Goal: Answer question/provide support

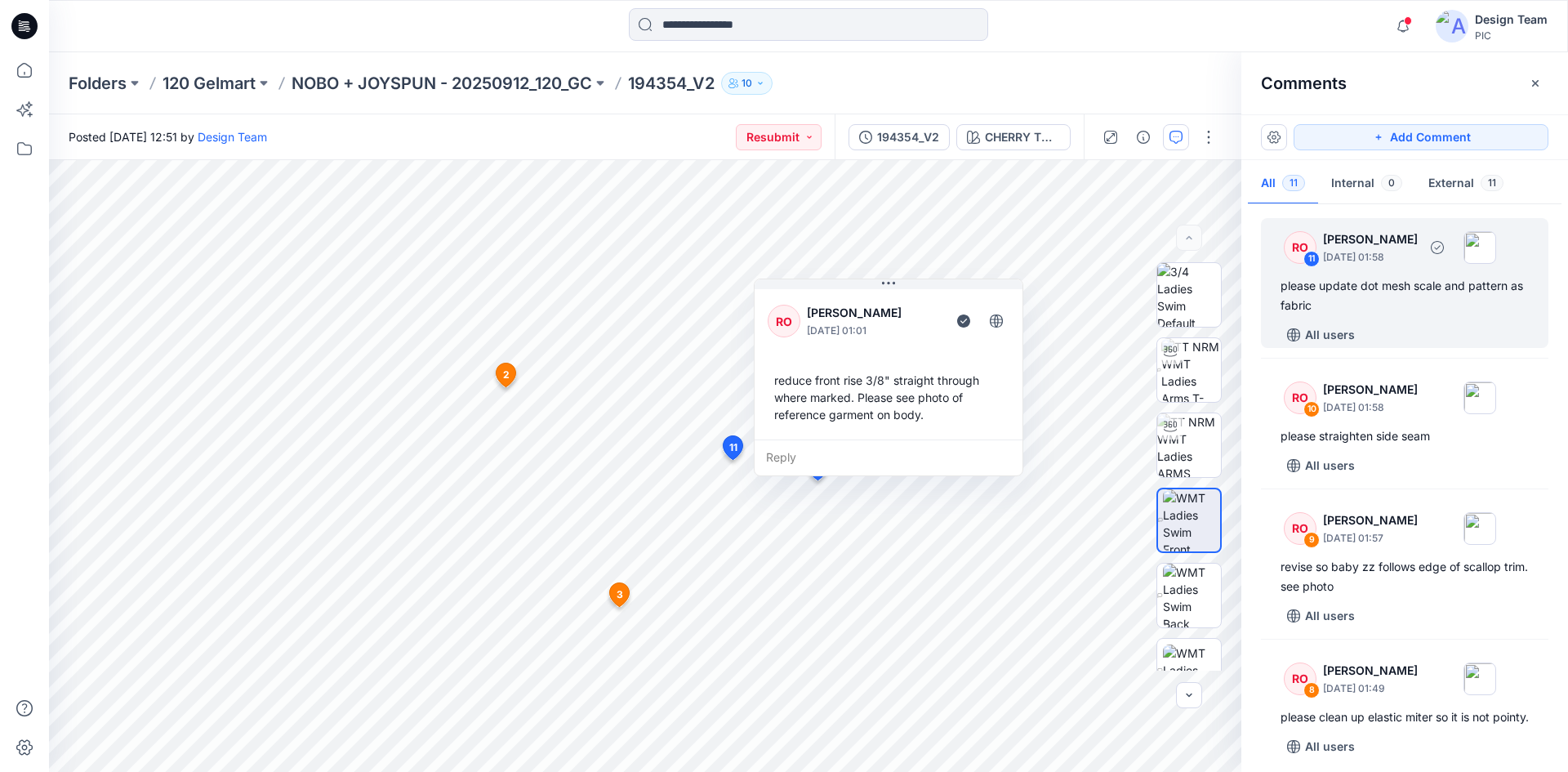
click at [1418, 306] on div "please update dot mesh scale and pattern as fabric" at bounding box center [1405, 296] width 248 height 39
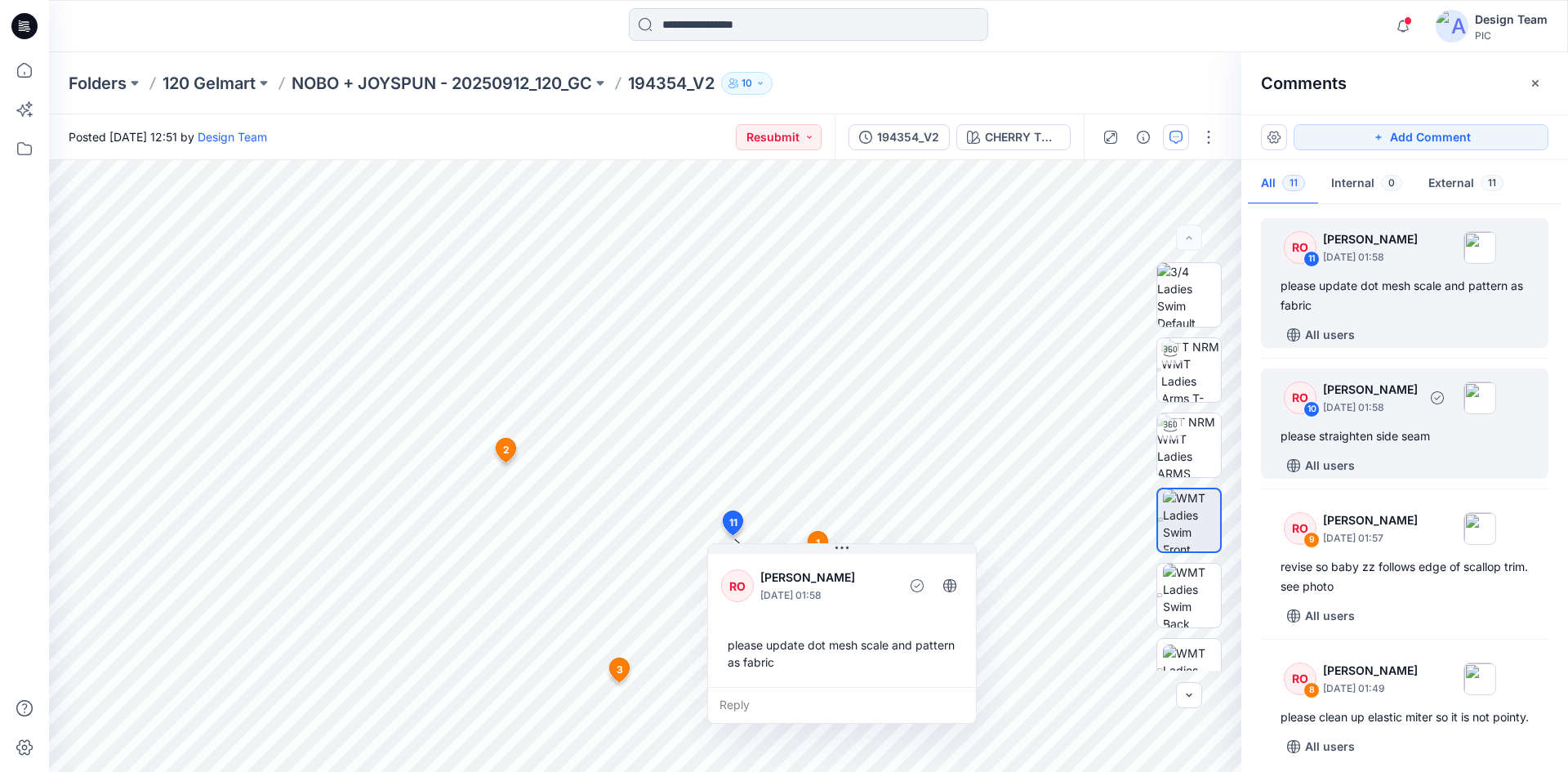
click at [1418, 410] on p "October 01, 2025 01:58" at bounding box center [1370, 407] width 95 height 16
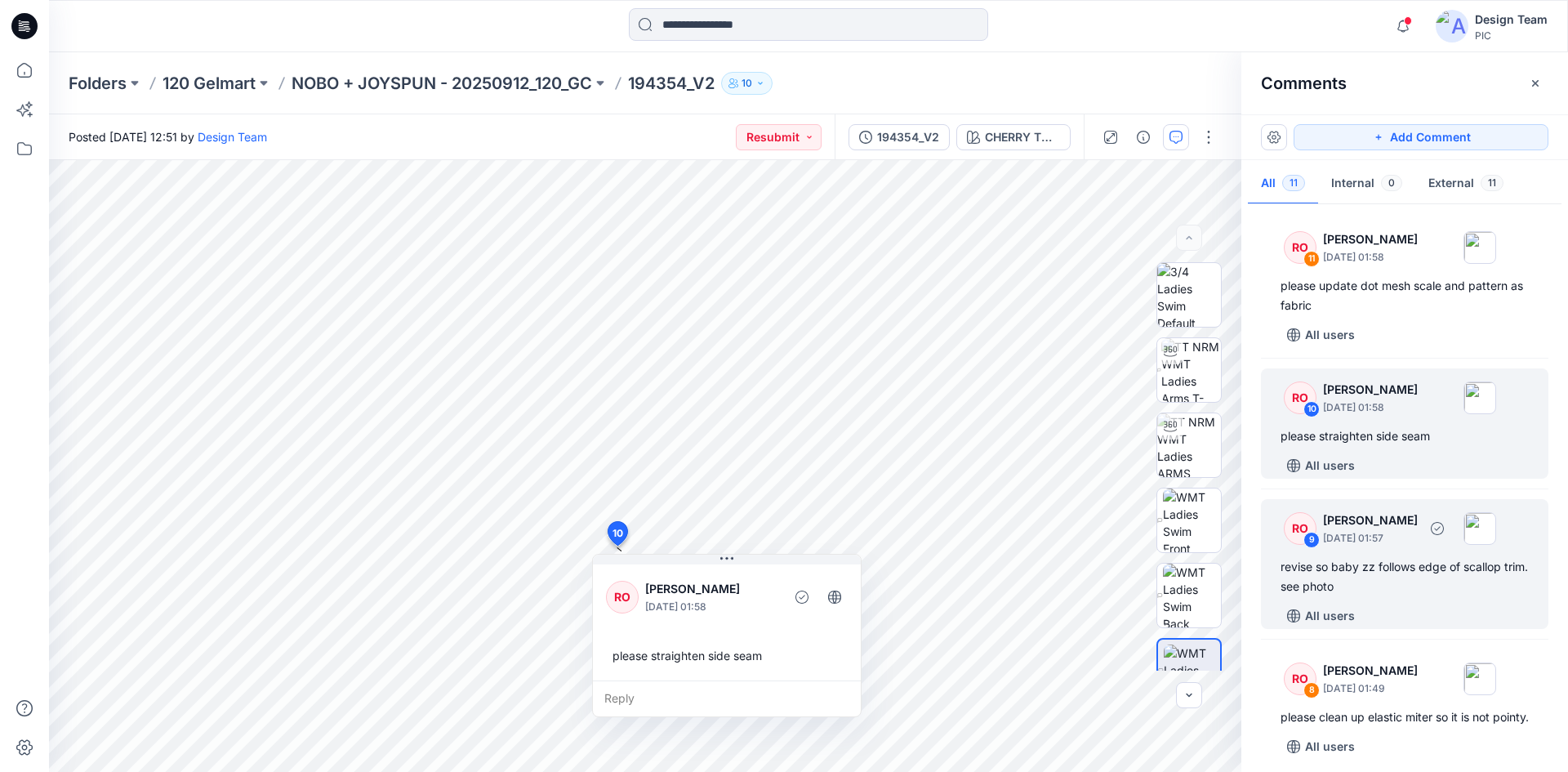
click at [1436, 553] on div "RO 9 Raquel Ortiz October 01, 2025 01:57 revise so baby zz follows edge of scal…" at bounding box center [1405, 564] width 288 height 130
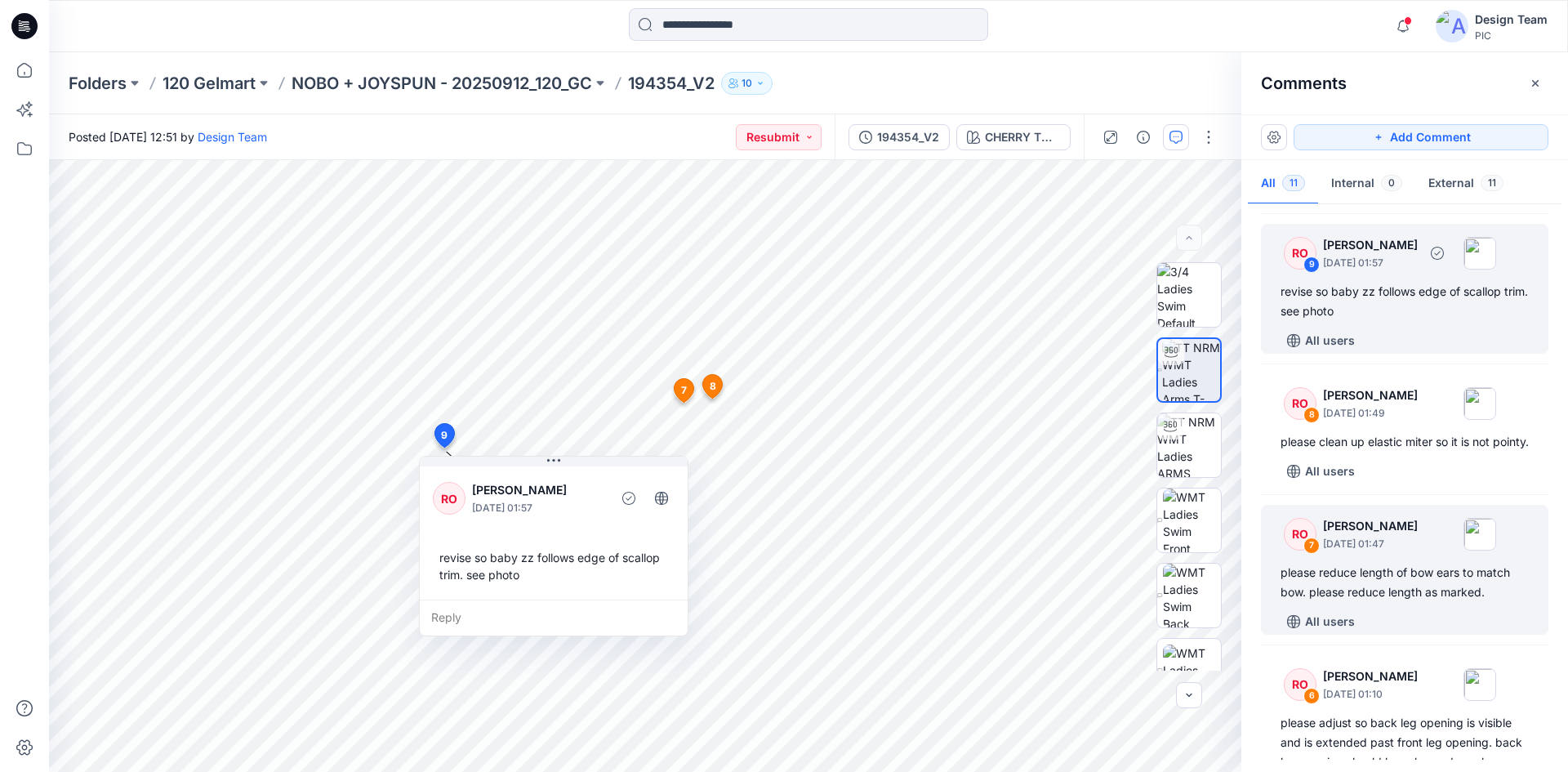
scroll to position [326, 0]
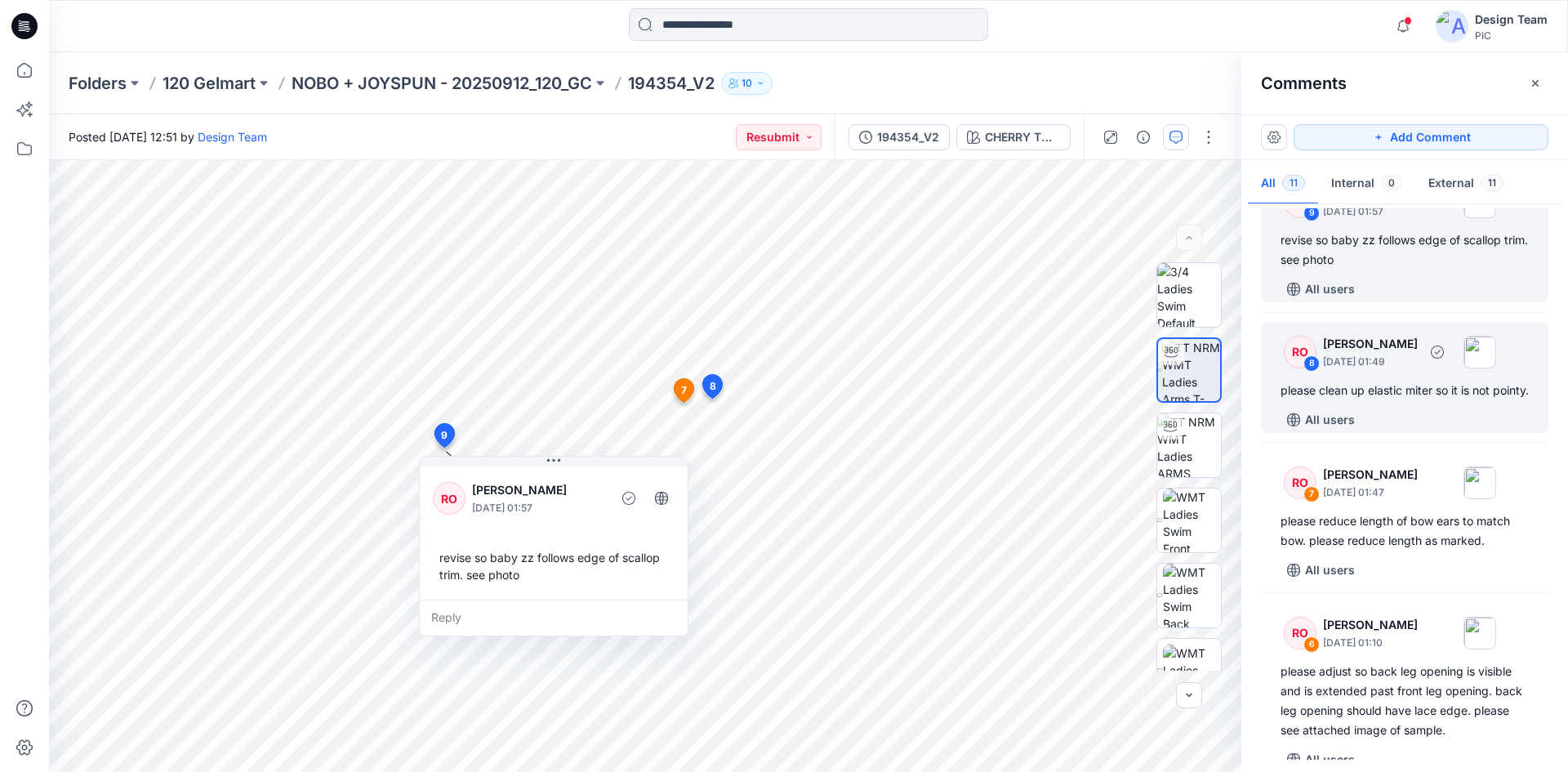
click at [1443, 432] on div "All users" at bounding box center [1415, 420] width 268 height 27
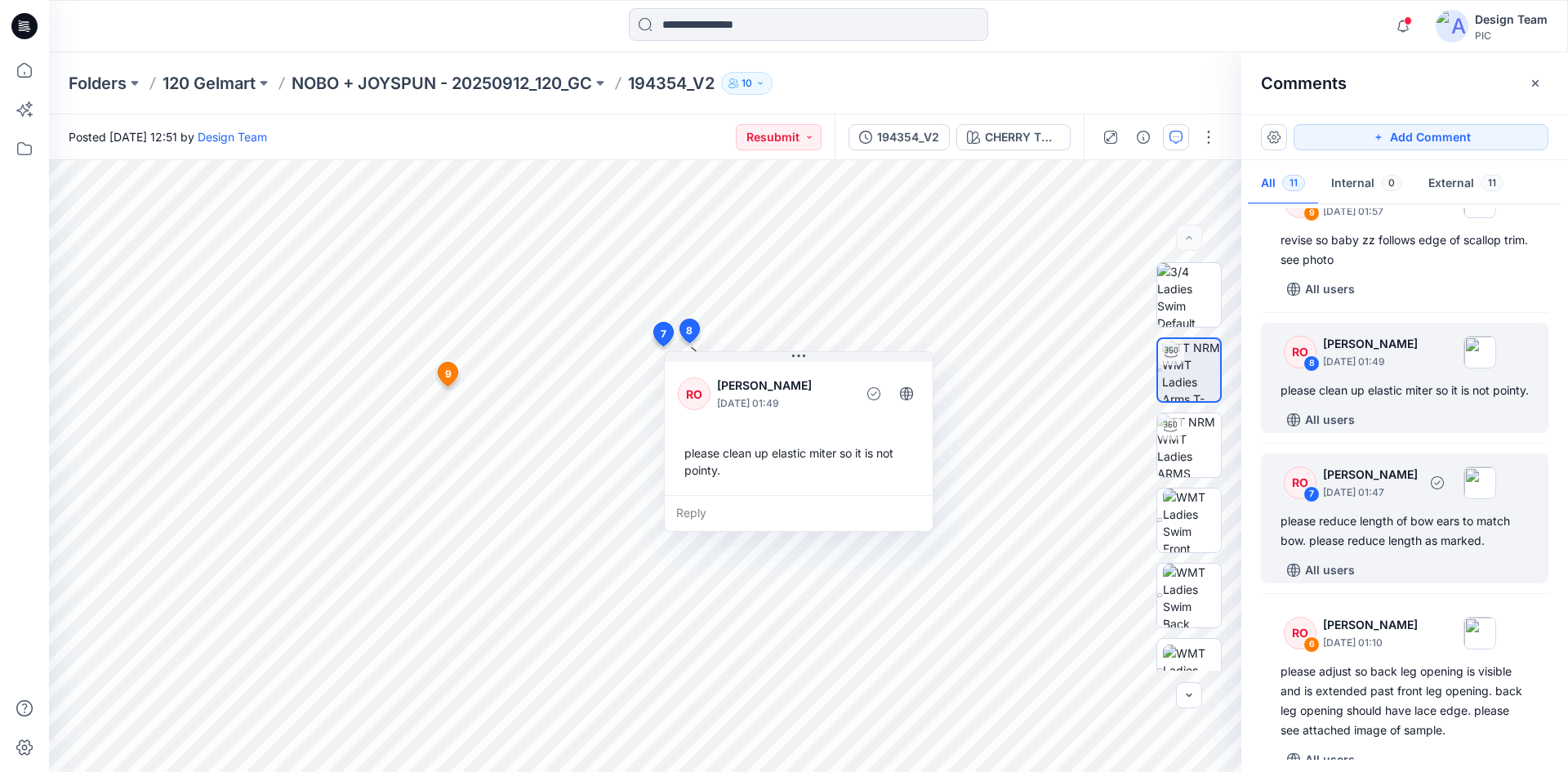
click at [1431, 535] on div "please reduce length of bow ears to match bow. please reduce length as marked." at bounding box center [1405, 531] width 248 height 39
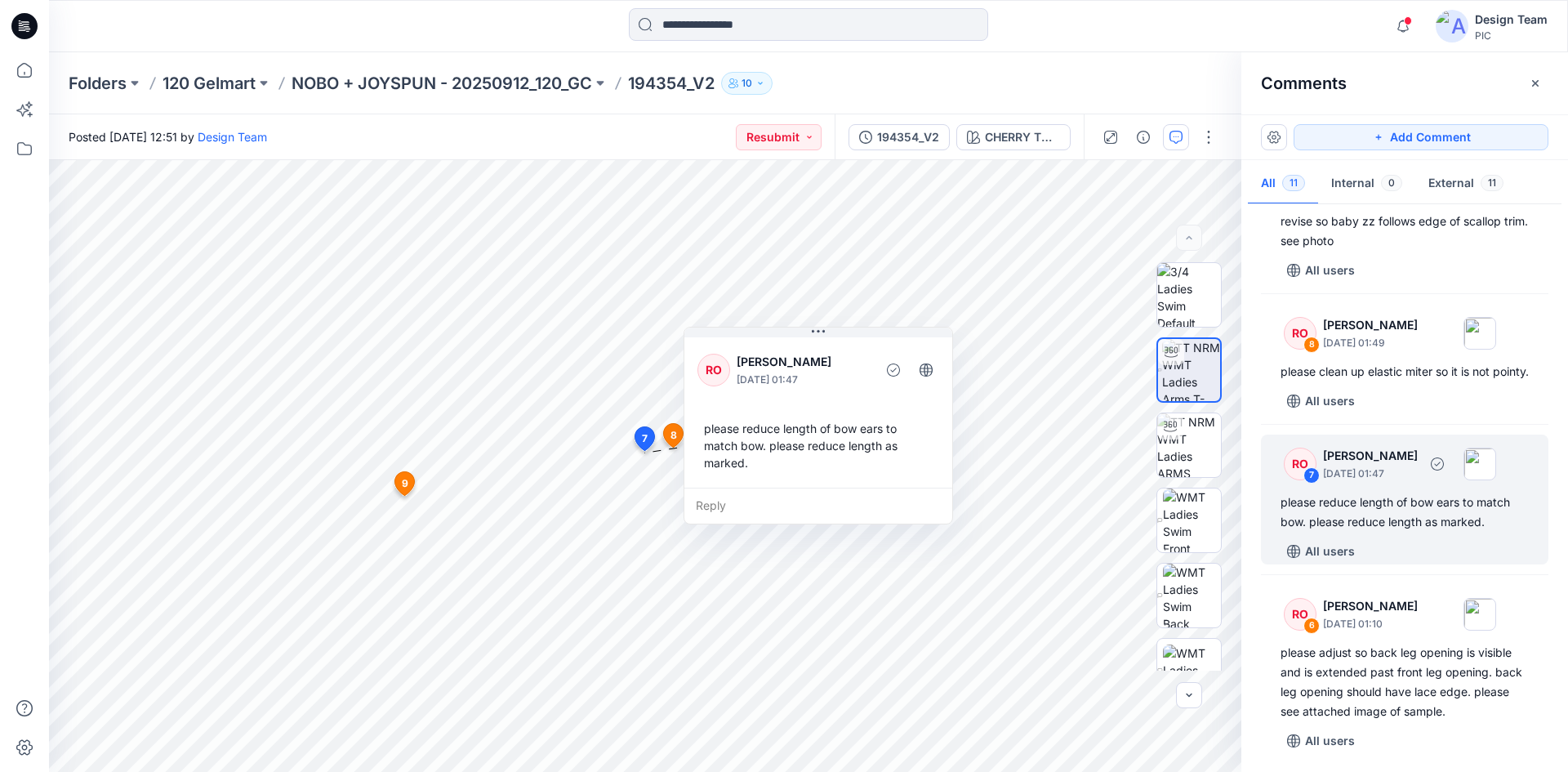
scroll to position [572, 0]
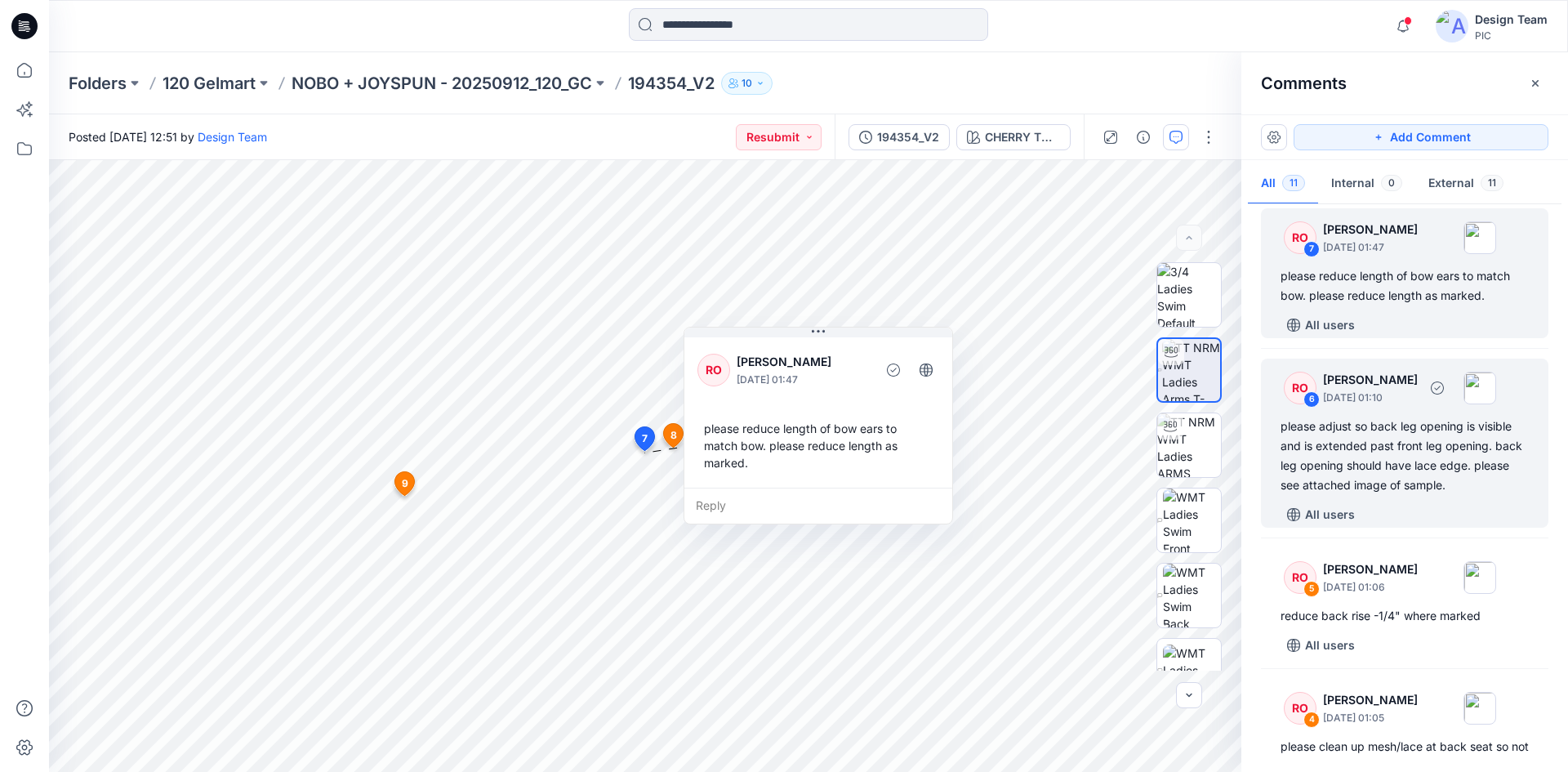
click at [1437, 495] on div "please adjust so back leg opening is visible and is extended past front leg ope…" at bounding box center [1405, 456] width 248 height 79
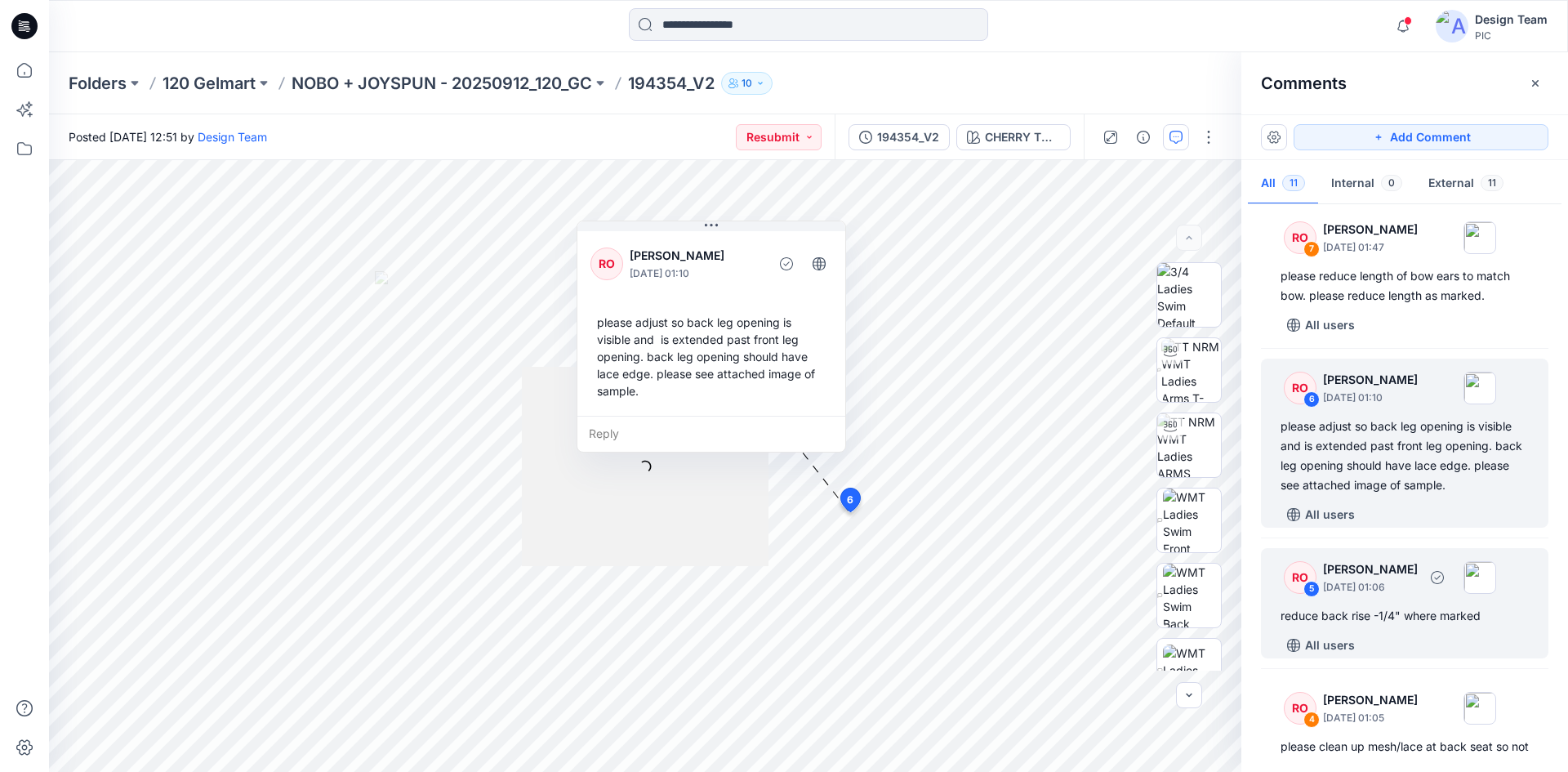
click at [1390, 600] on div "RO 5 Raquel Ortiz October 01, 2025 01:06" at bounding box center [1383, 577] width 225 height 45
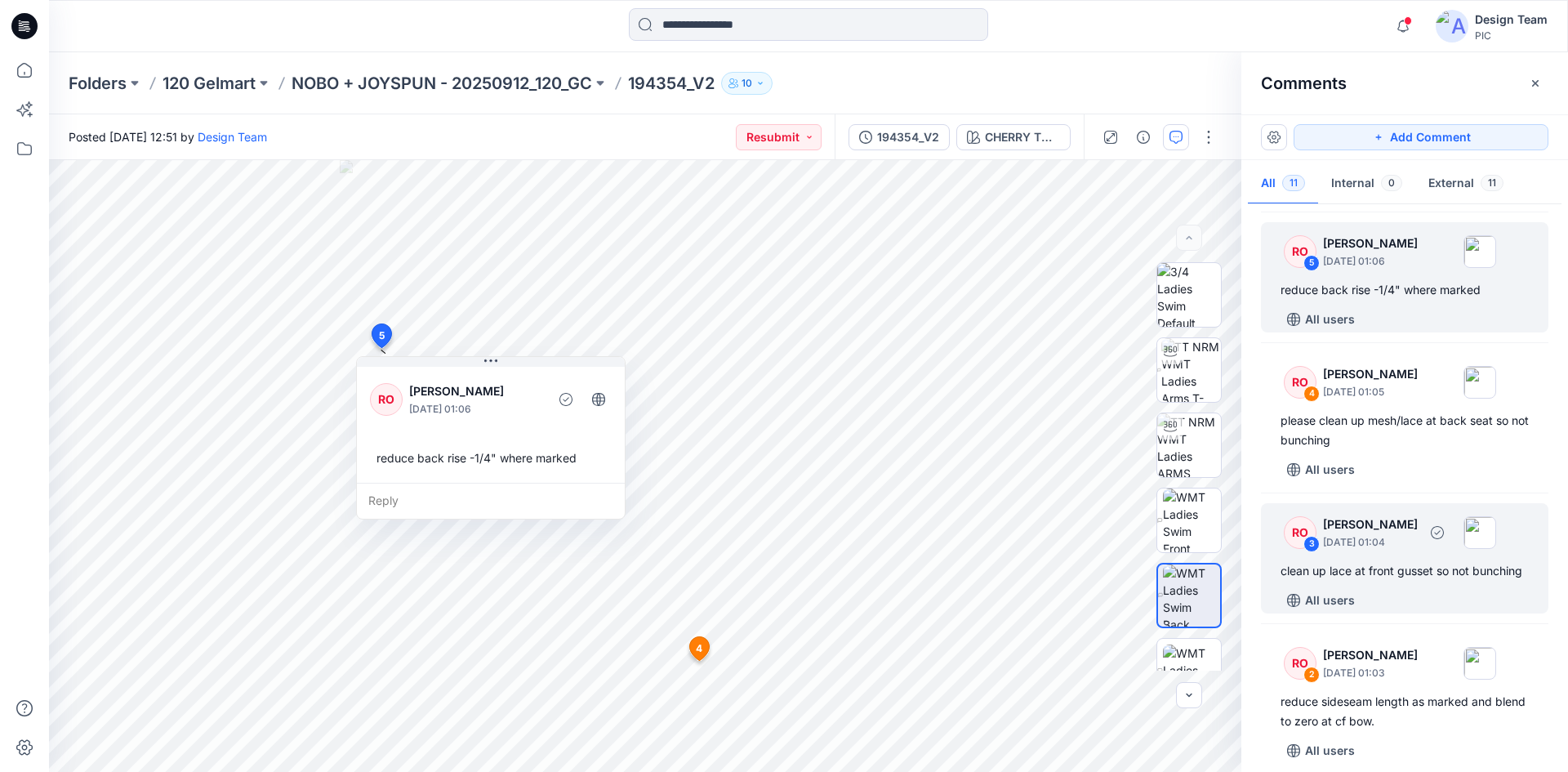
scroll to position [899, 0]
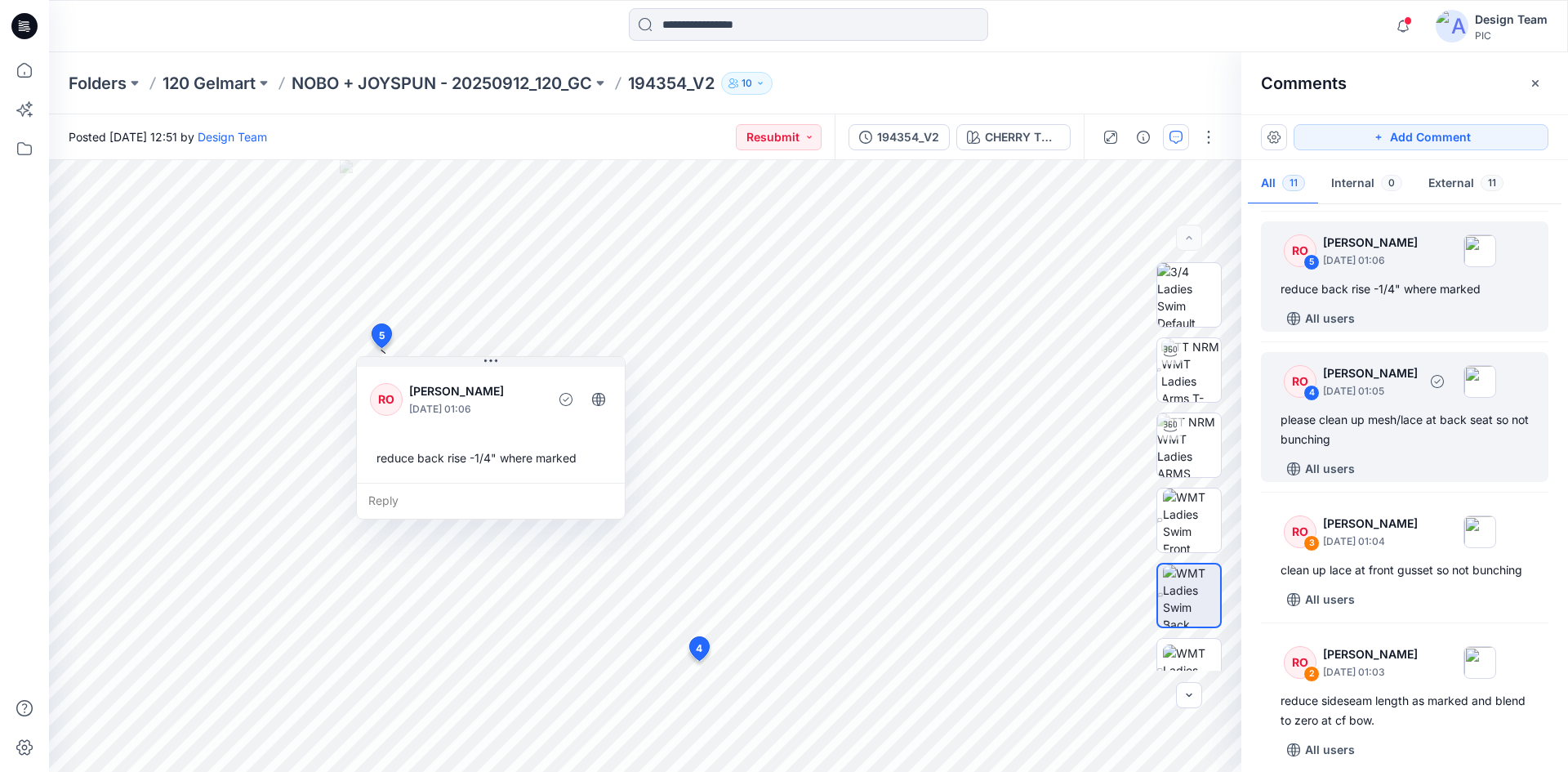
click at [1389, 449] on div "please clean up mesh/lace at back seat so not bunching" at bounding box center [1405, 430] width 248 height 39
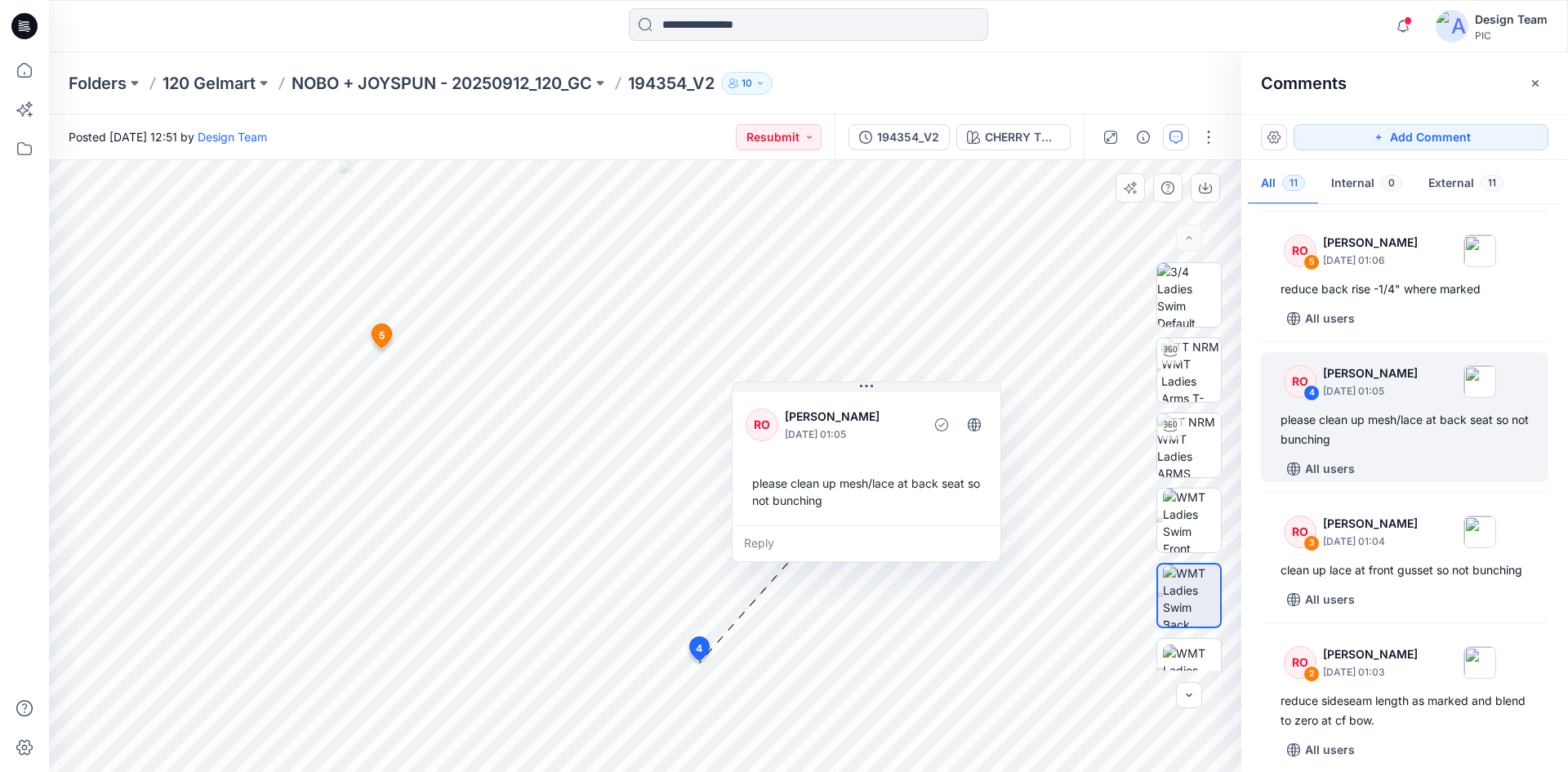
drag, startPoint x: 854, startPoint y: 536, endPoint x: 977, endPoint y: 386, distance: 194.0
click at [977, 389] on div "RO Raquel Ortiz October 01, 2025 01:05 please clean up mesh/lace at back seat s…" at bounding box center [866, 457] width 268 height 136
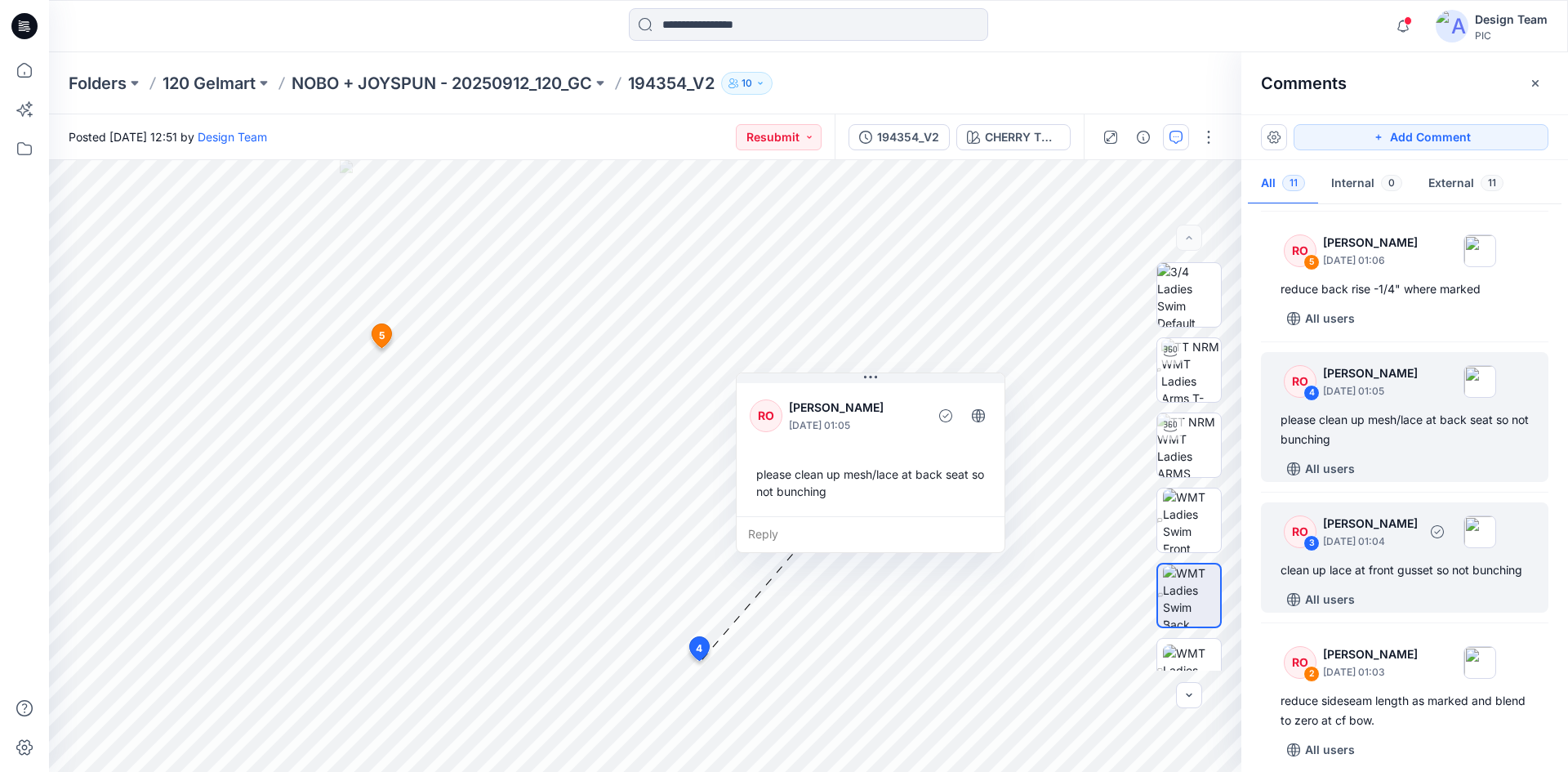
click at [1429, 580] on div "clean up lace at front gusset so not bunching" at bounding box center [1405, 570] width 248 height 20
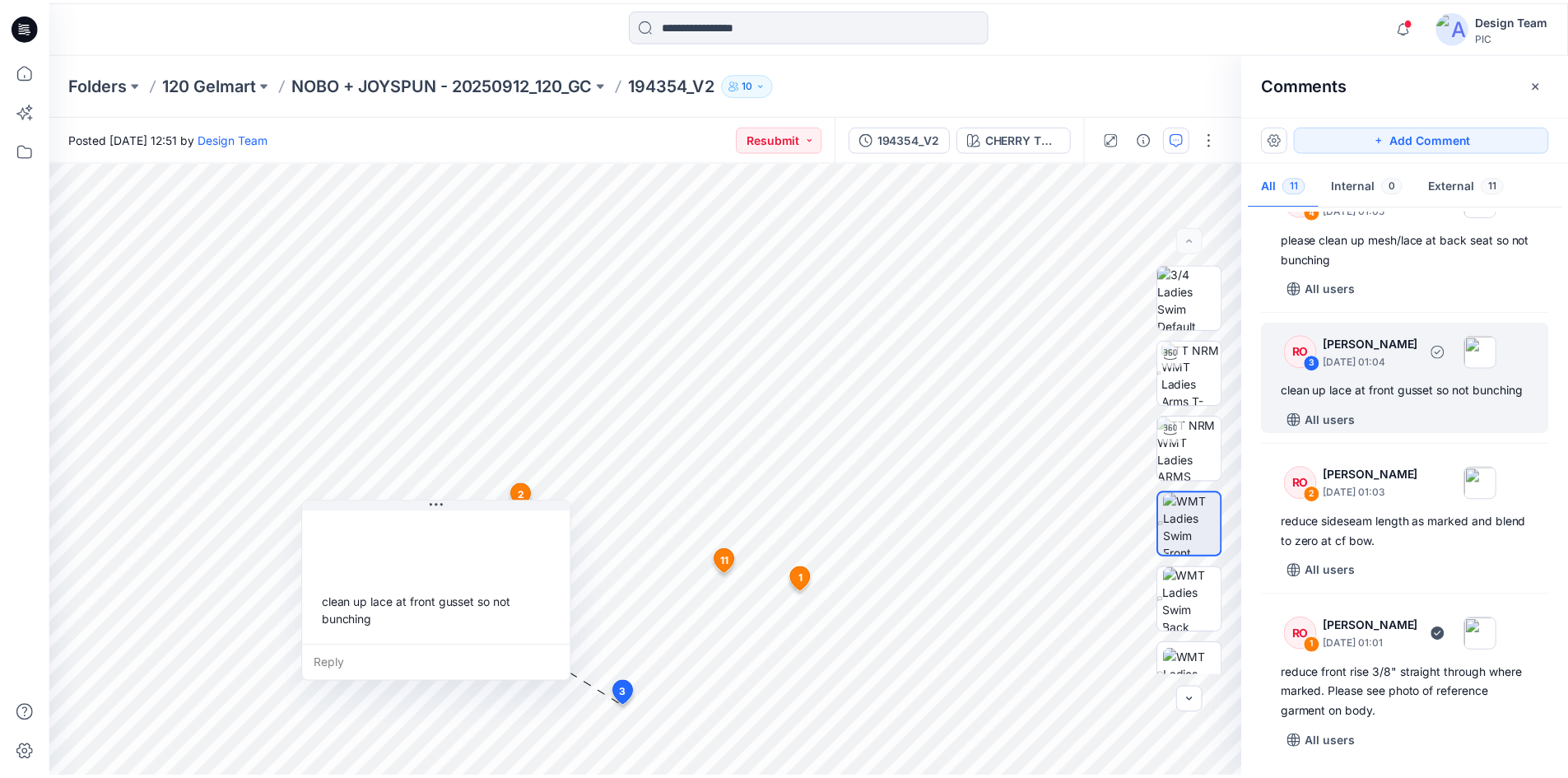
scroll to position [1129, 0]
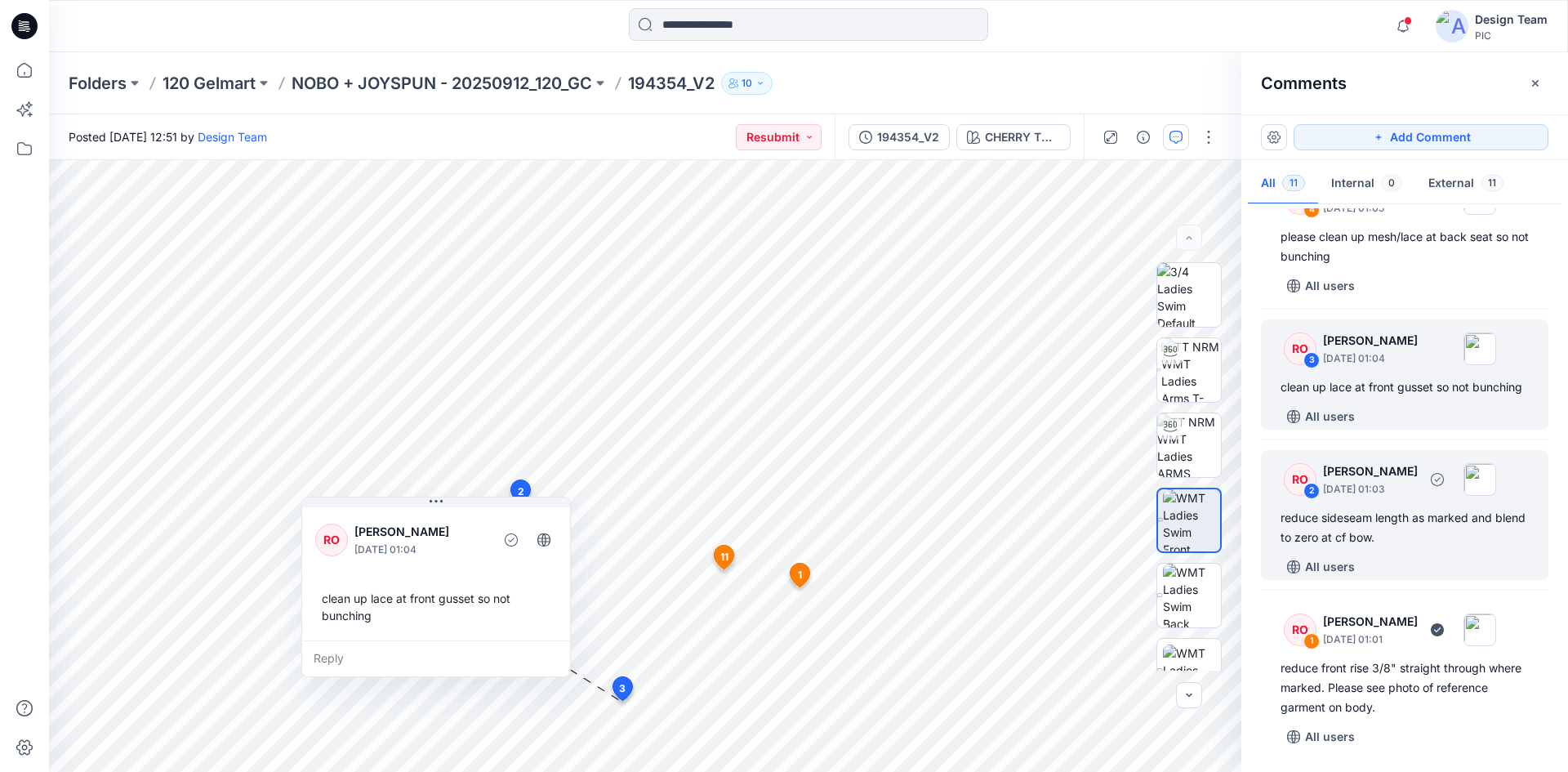
click at [1458, 567] on div "All users" at bounding box center [1415, 566] width 268 height 27
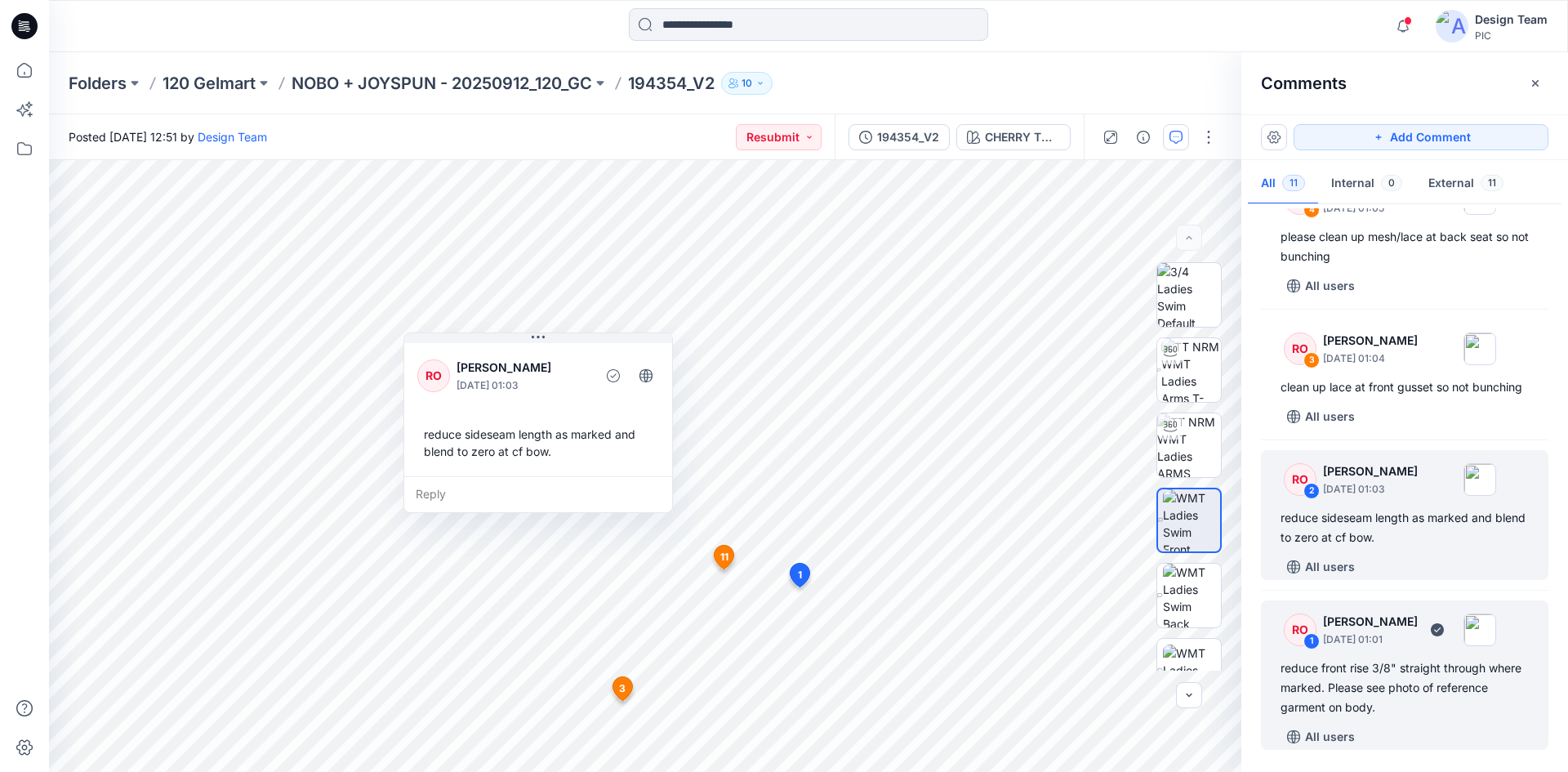
click at [1381, 681] on div "reduce front rise 3/8" straight through where marked. Please see photo of refer…" at bounding box center [1405, 687] width 248 height 59
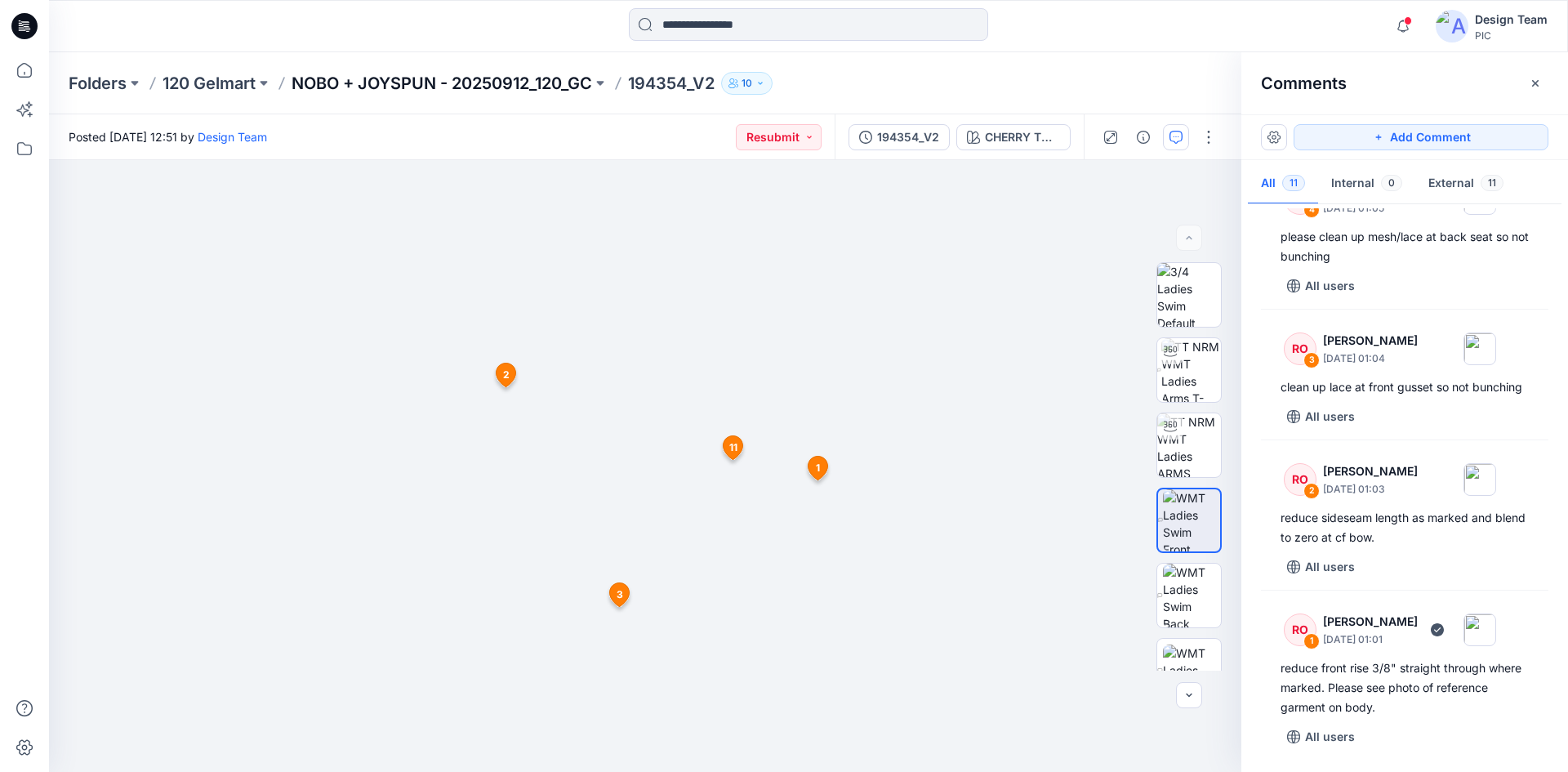
click at [478, 80] on p "NOBO + JOYSPUN - 20250912_120_GC" at bounding box center [441, 83] width 301 height 23
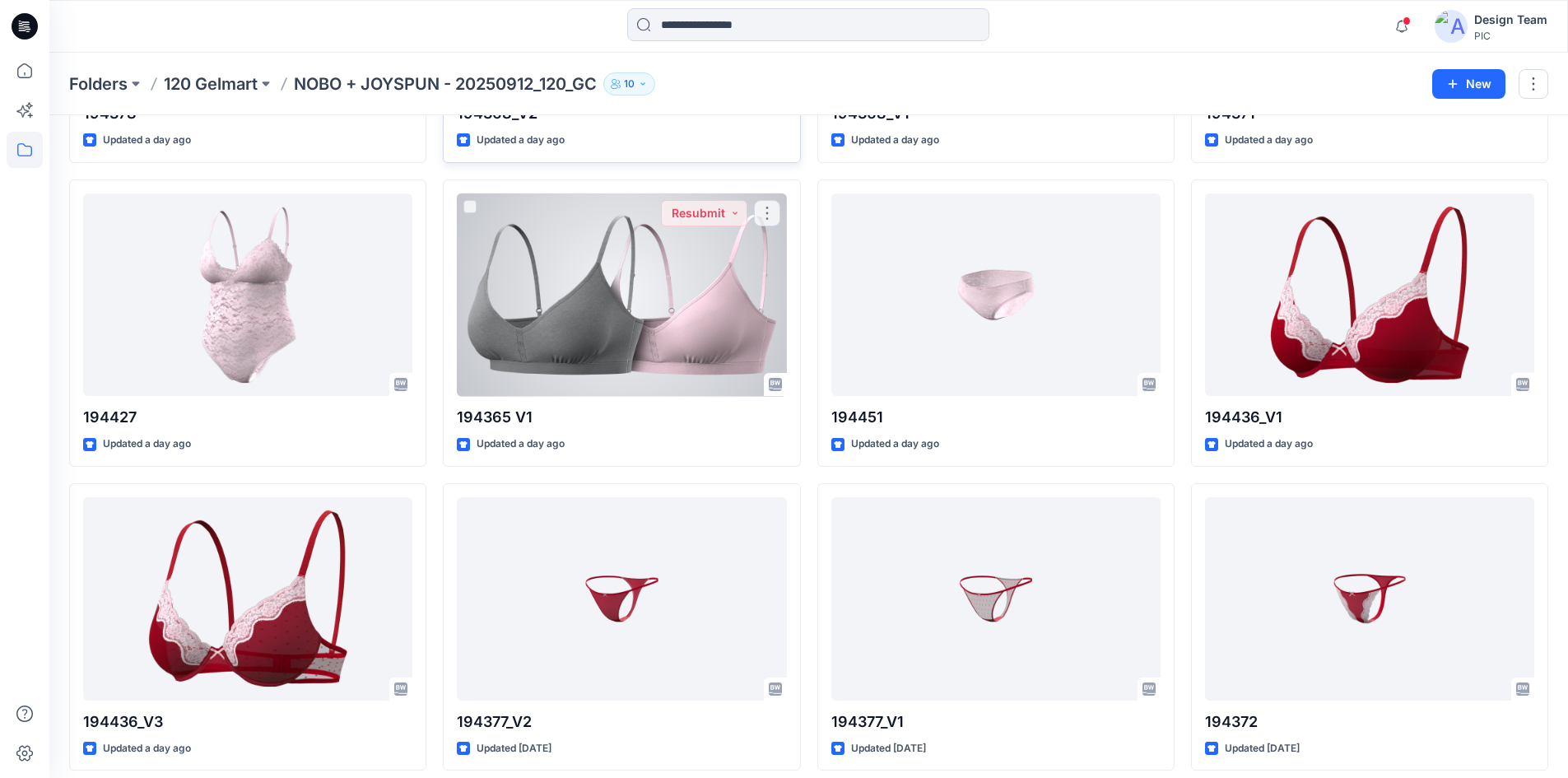
scroll to position [1287, 0]
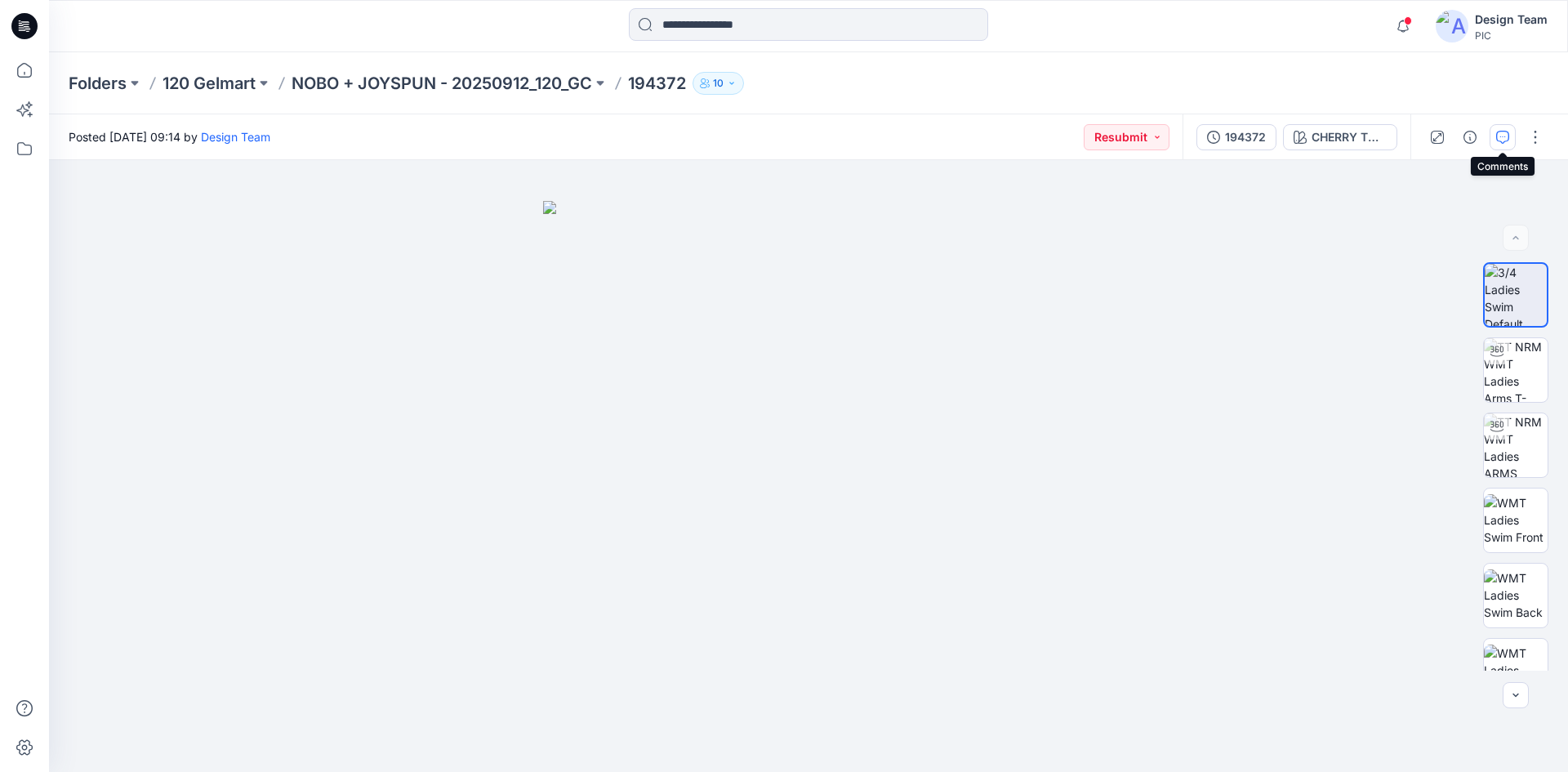
click at [1495, 136] on button "button" at bounding box center [1503, 137] width 27 height 27
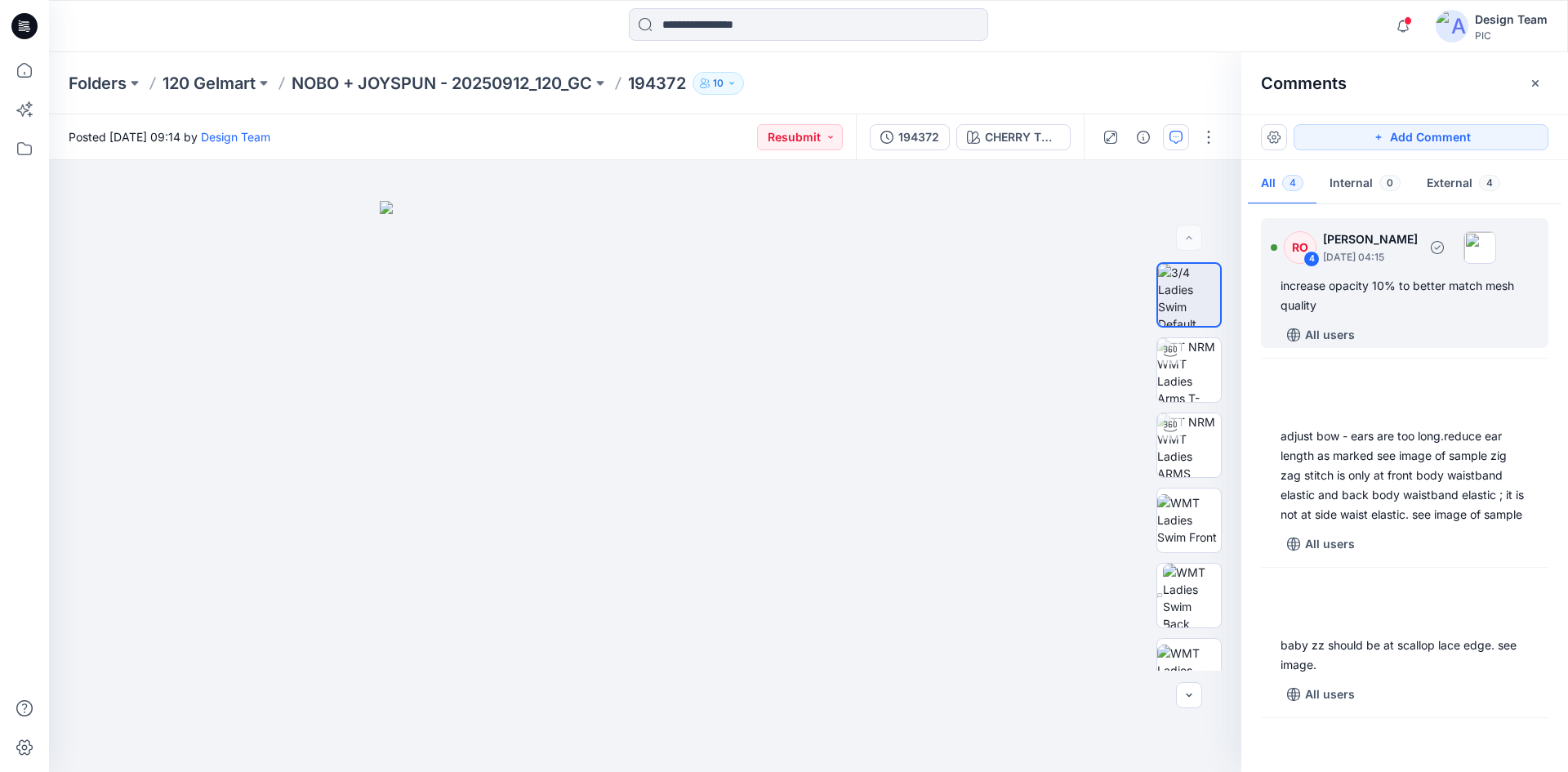
click at [1413, 320] on div "RO 4 [PERSON_NAME] [DATE] 04:15 increase opacity 10% to better match mesh quali…" at bounding box center [1405, 284] width 288 height 130
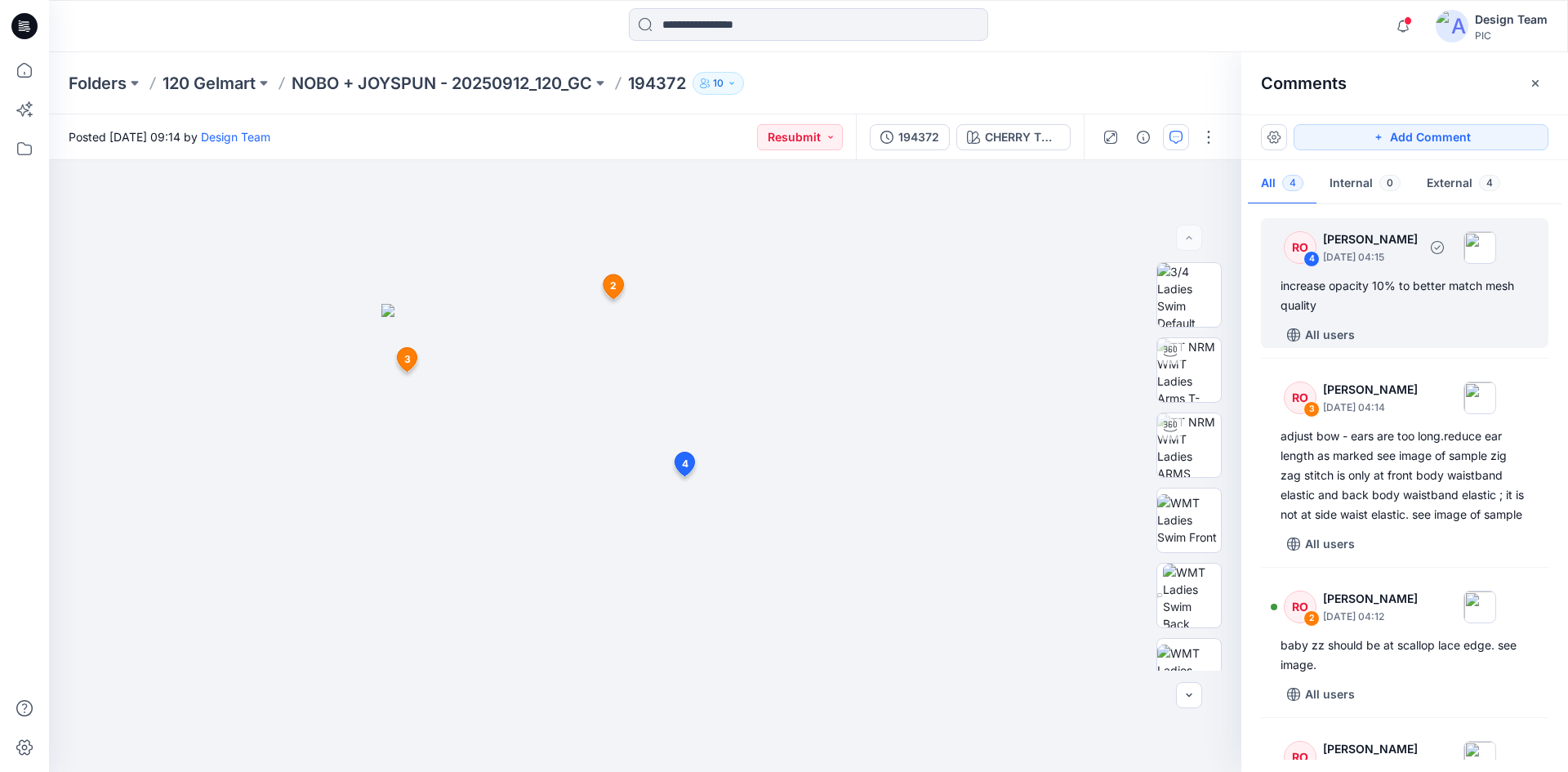
click at [1362, 304] on div "increase opacity 10% to better match mesh quality" at bounding box center [1405, 296] width 248 height 39
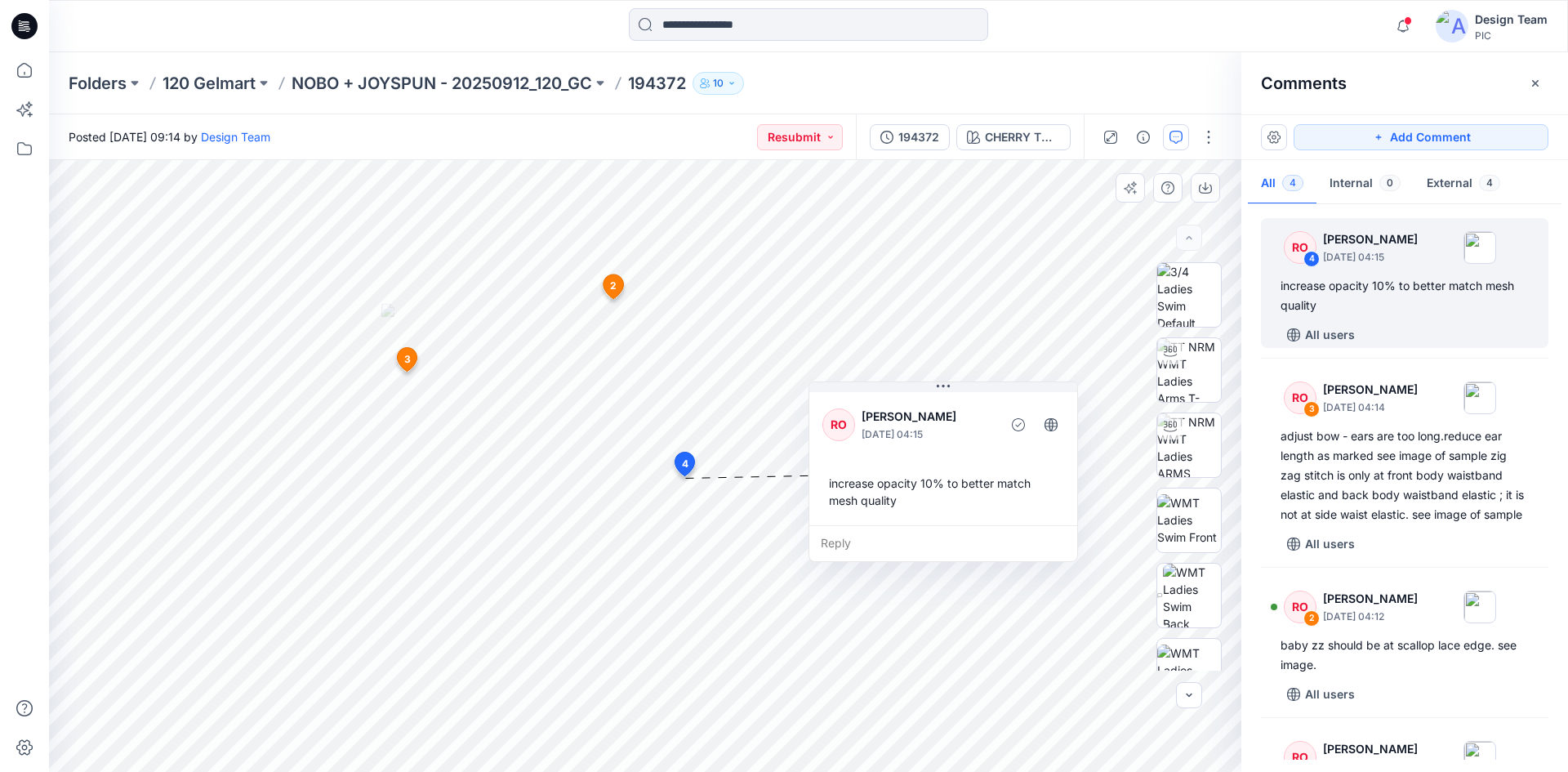
drag, startPoint x: 827, startPoint y: 510, endPoint x: 976, endPoint y: 407, distance: 181.1
click at [976, 407] on p "[PERSON_NAME]" at bounding box center [928, 416] width 133 height 20
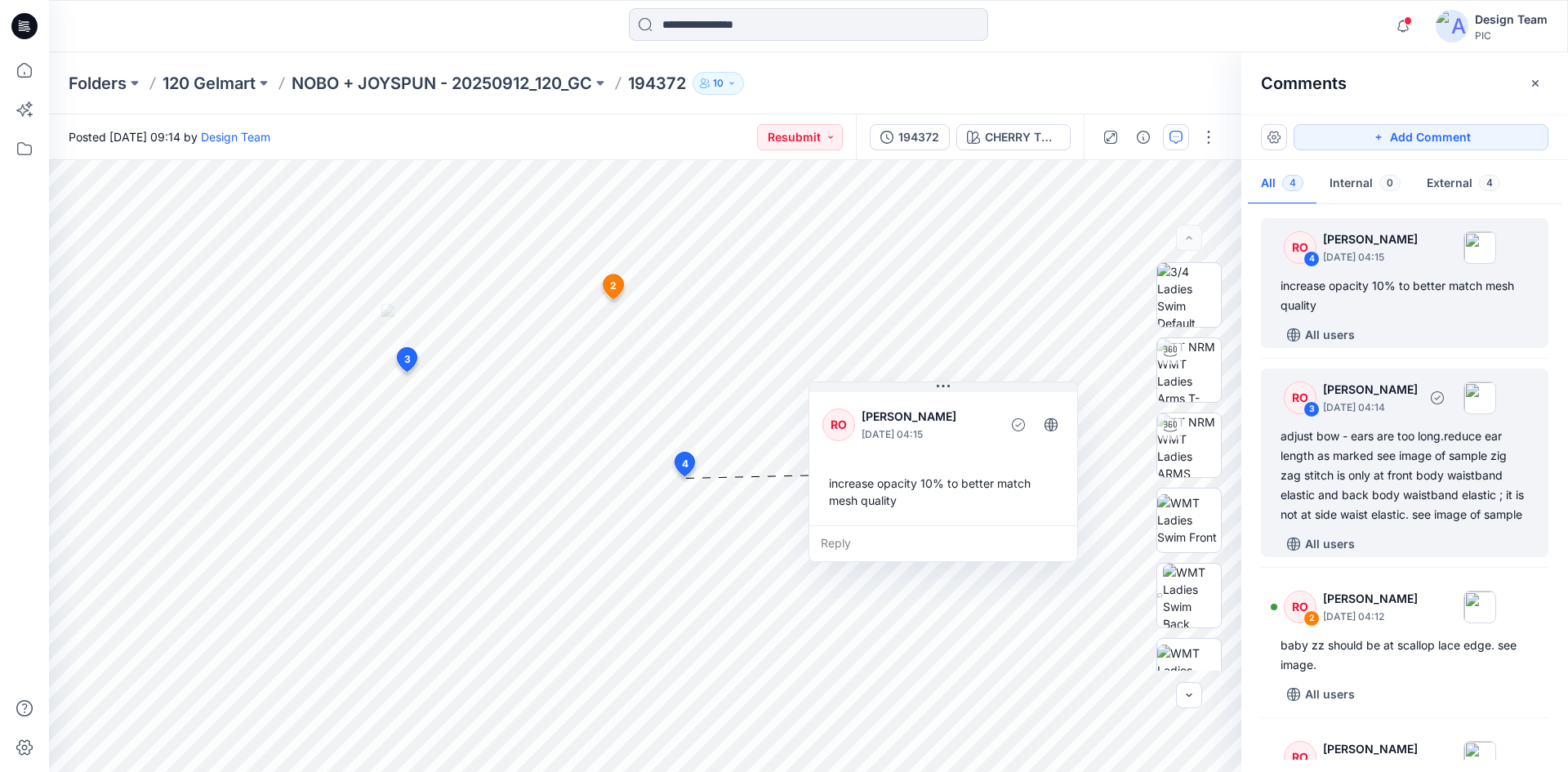
click at [1388, 470] on div "adjust bow - ears are too long.reduce ear length as marked see image of sample …" at bounding box center [1405, 476] width 248 height 98
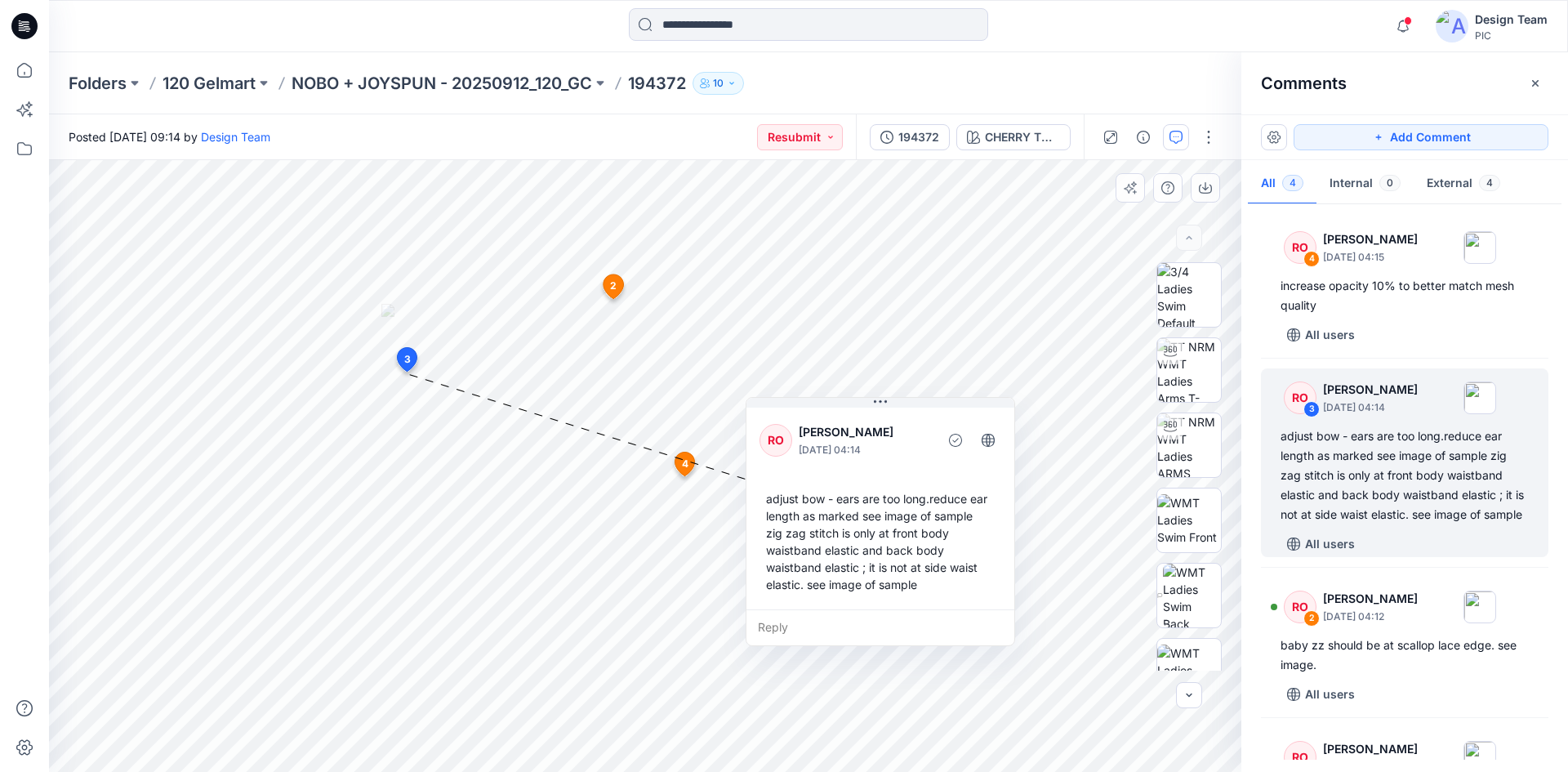
drag, startPoint x: 502, startPoint y: 368, endPoint x: 934, endPoint y: 410, distance: 434.0
click at [934, 410] on div "RO [PERSON_NAME] [DATE] 04:14 adjust bow - ears are too long.reduce ear length …" at bounding box center [880, 506] width 268 height 205
click at [769, 620] on div "Reply" at bounding box center [880, 627] width 268 height 36
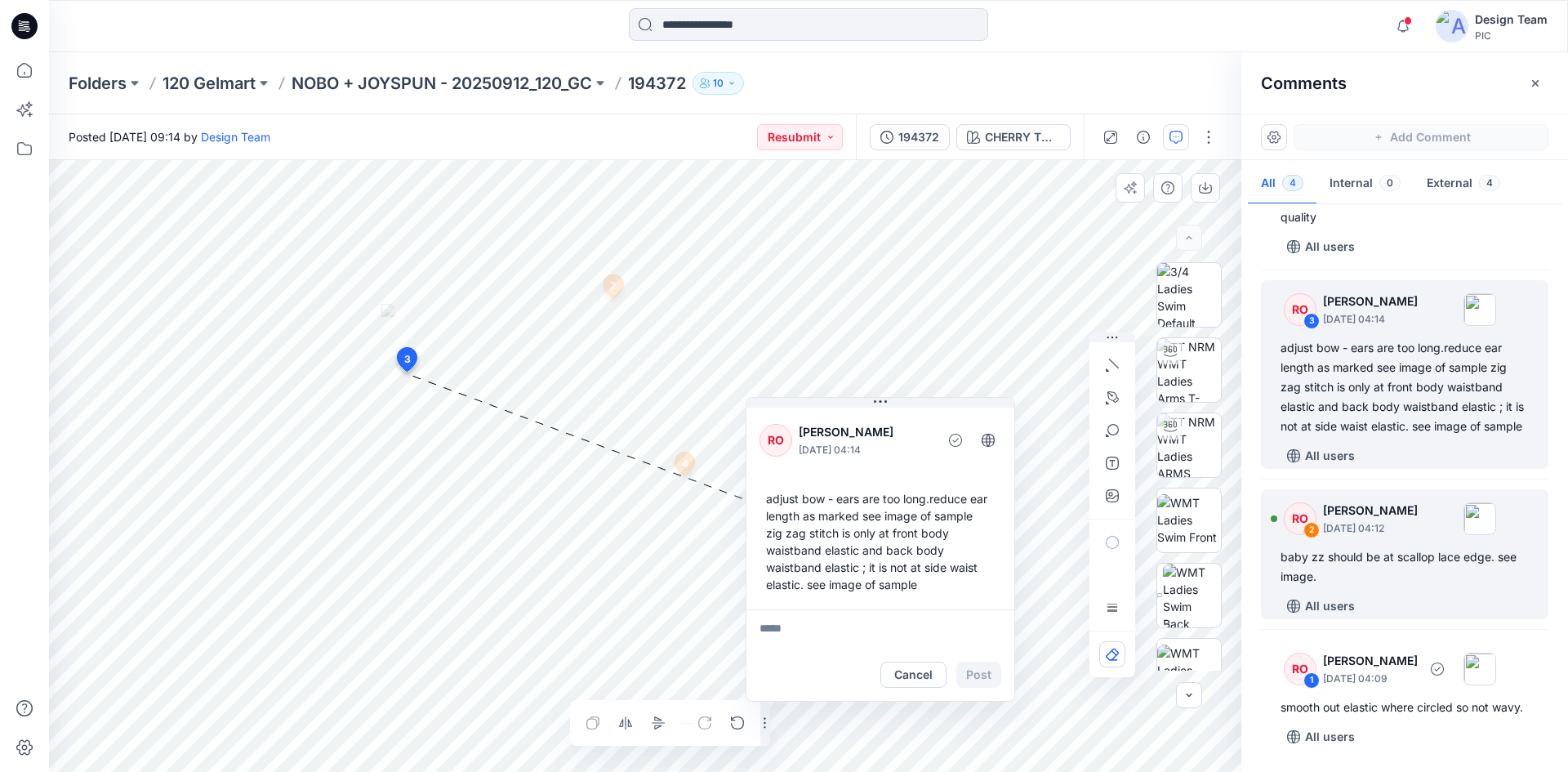
scroll to position [128, 0]
click at [1388, 556] on div "baby zz should be at scallop lace edge. see image." at bounding box center [1405, 567] width 248 height 39
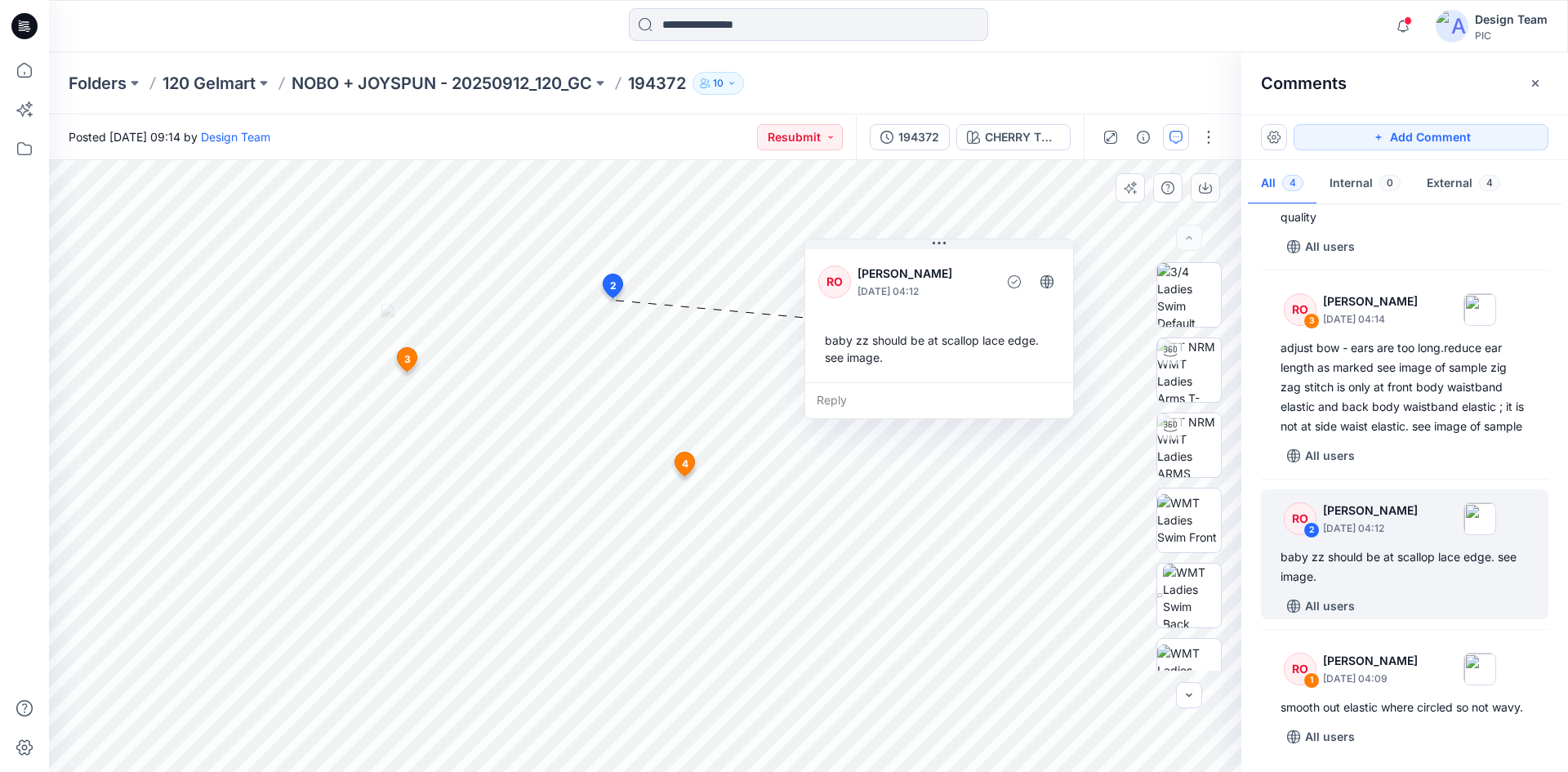
drag, startPoint x: 727, startPoint y: 329, endPoint x: 944, endPoint y: 261, distance: 227.4
click at [944, 261] on div "RO [PERSON_NAME] [DATE] 04:12" at bounding box center [939, 281] width 242 height 45
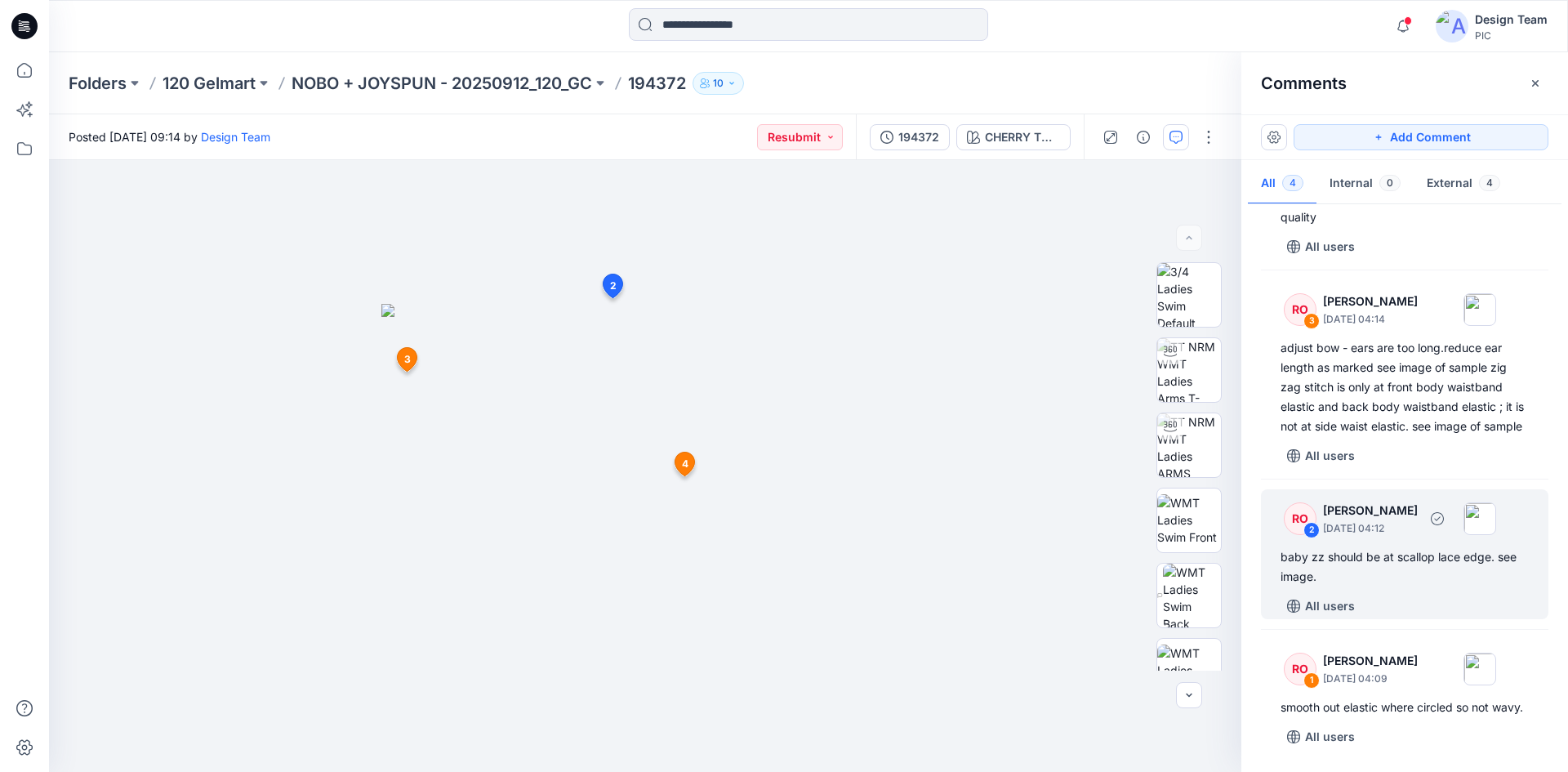
click at [1397, 548] on div "baby zz should be at scallop lace edge. see image." at bounding box center [1405, 567] width 248 height 39
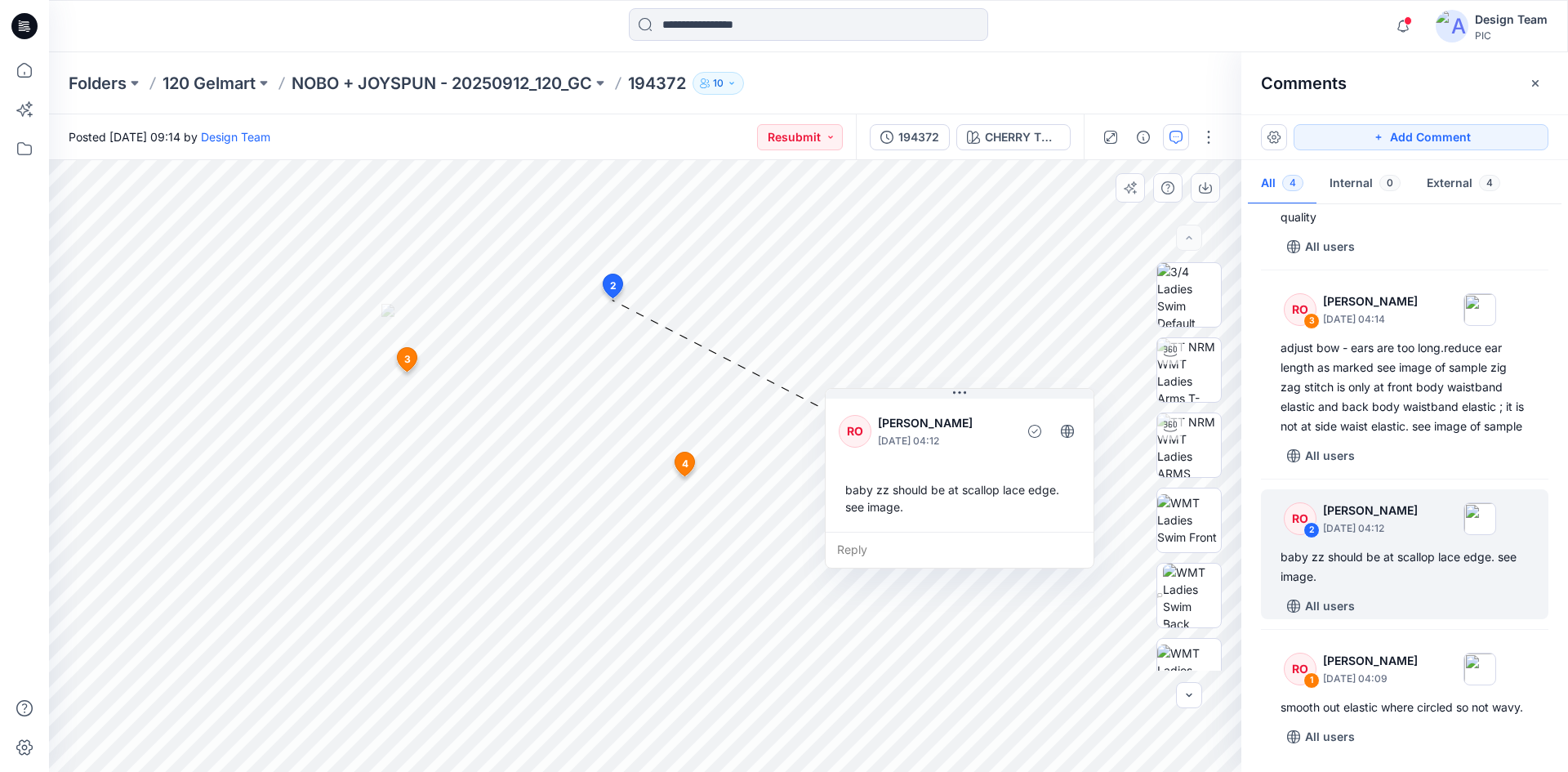
drag, startPoint x: 762, startPoint y: 323, endPoint x: 1000, endPoint y: 404, distance: 251.4
click at [1000, 404] on div "RO [PERSON_NAME] [DATE] 04:12 baby zz should be at scallop lace edge. see image." at bounding box center [960, 463] width 268 height 136
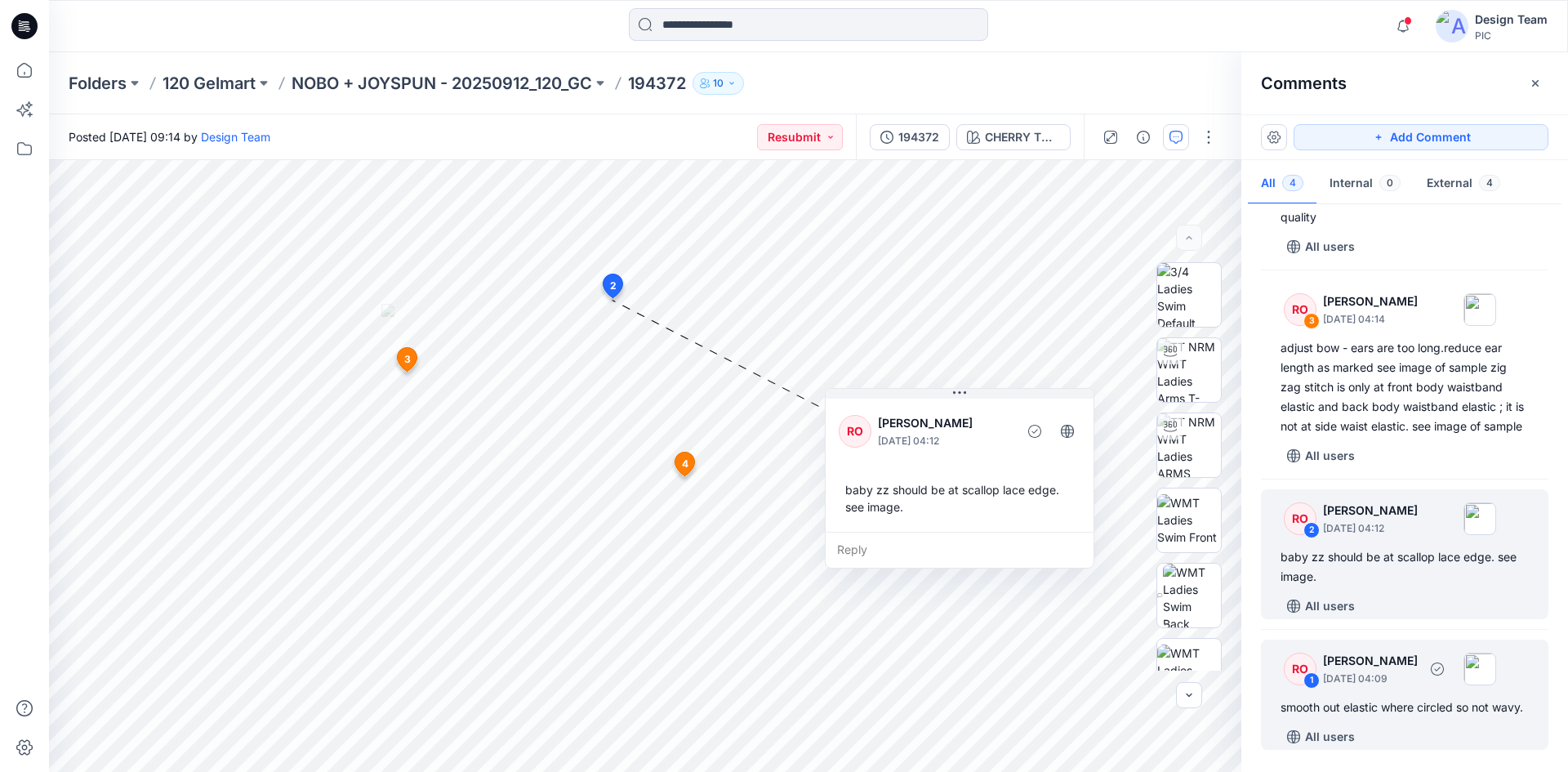
click at [1424, 697] on div "smooth out elastic where circled so not wavy." at bounding box center [1405, 707] width 248 height 20
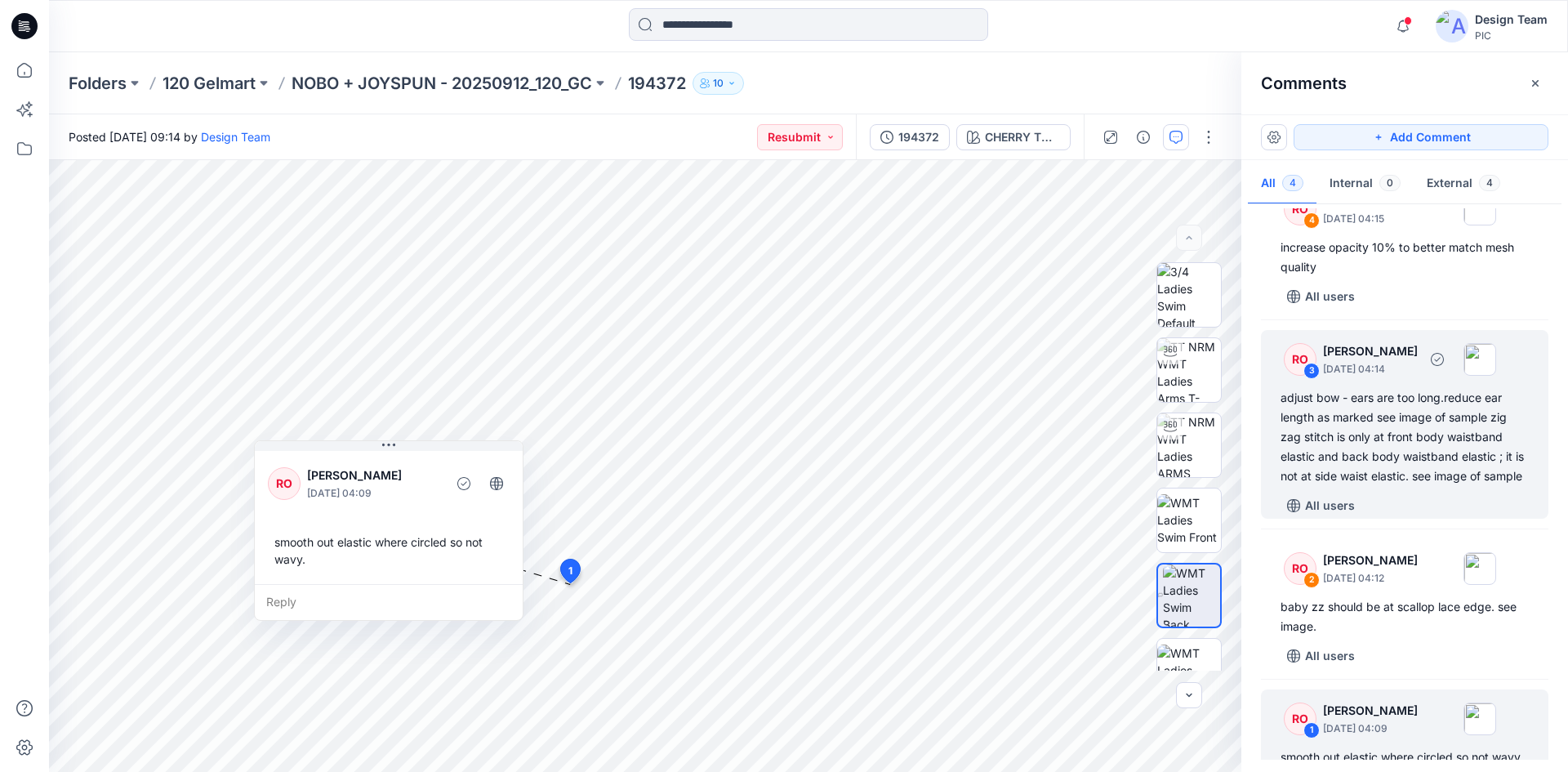
scroll to position [0, 0]
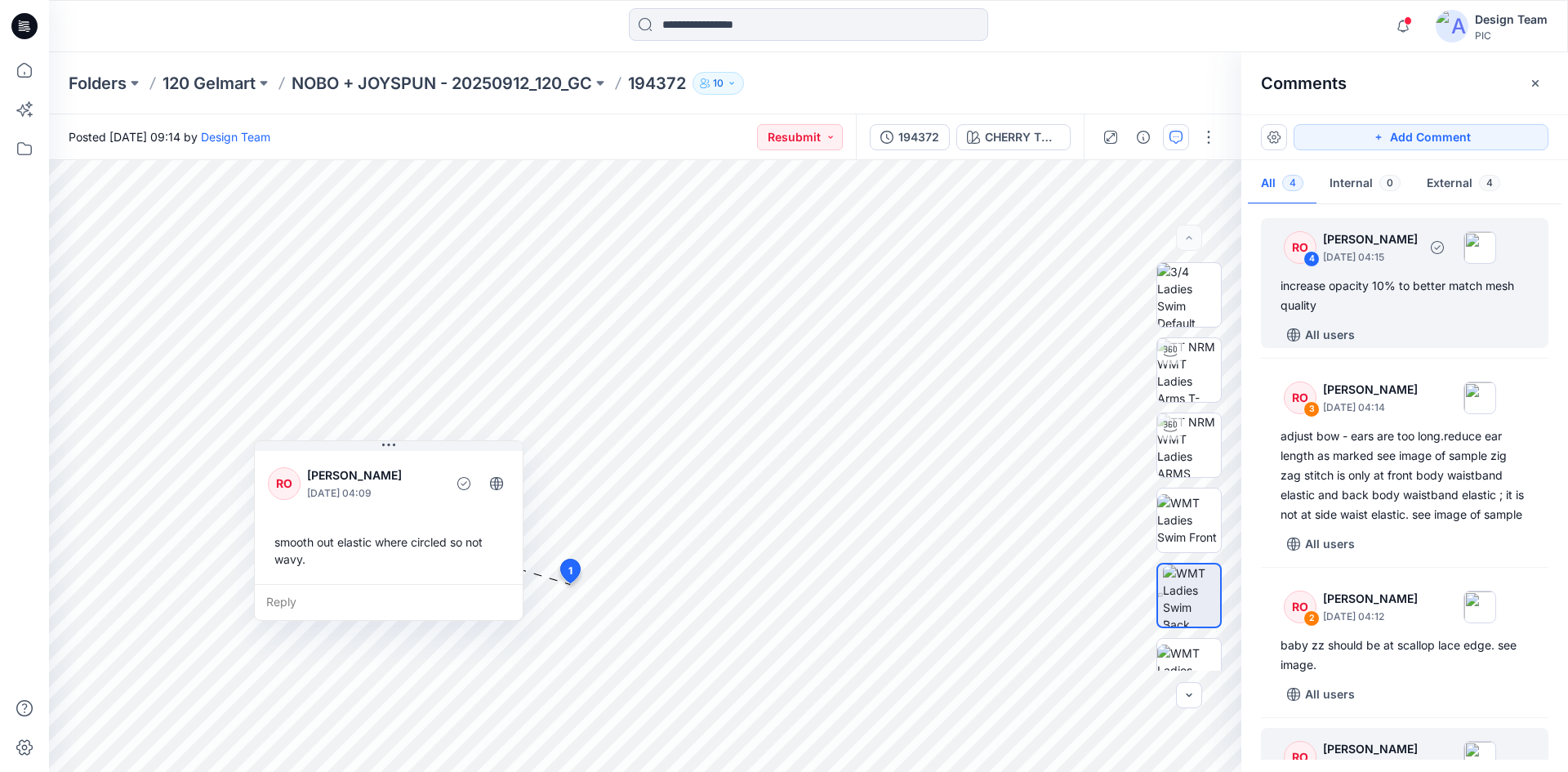
click at [1421, 307] on div "increase opacity 10% to better match mesh quality" at bounding box center [1405, 296] width 248 height 39
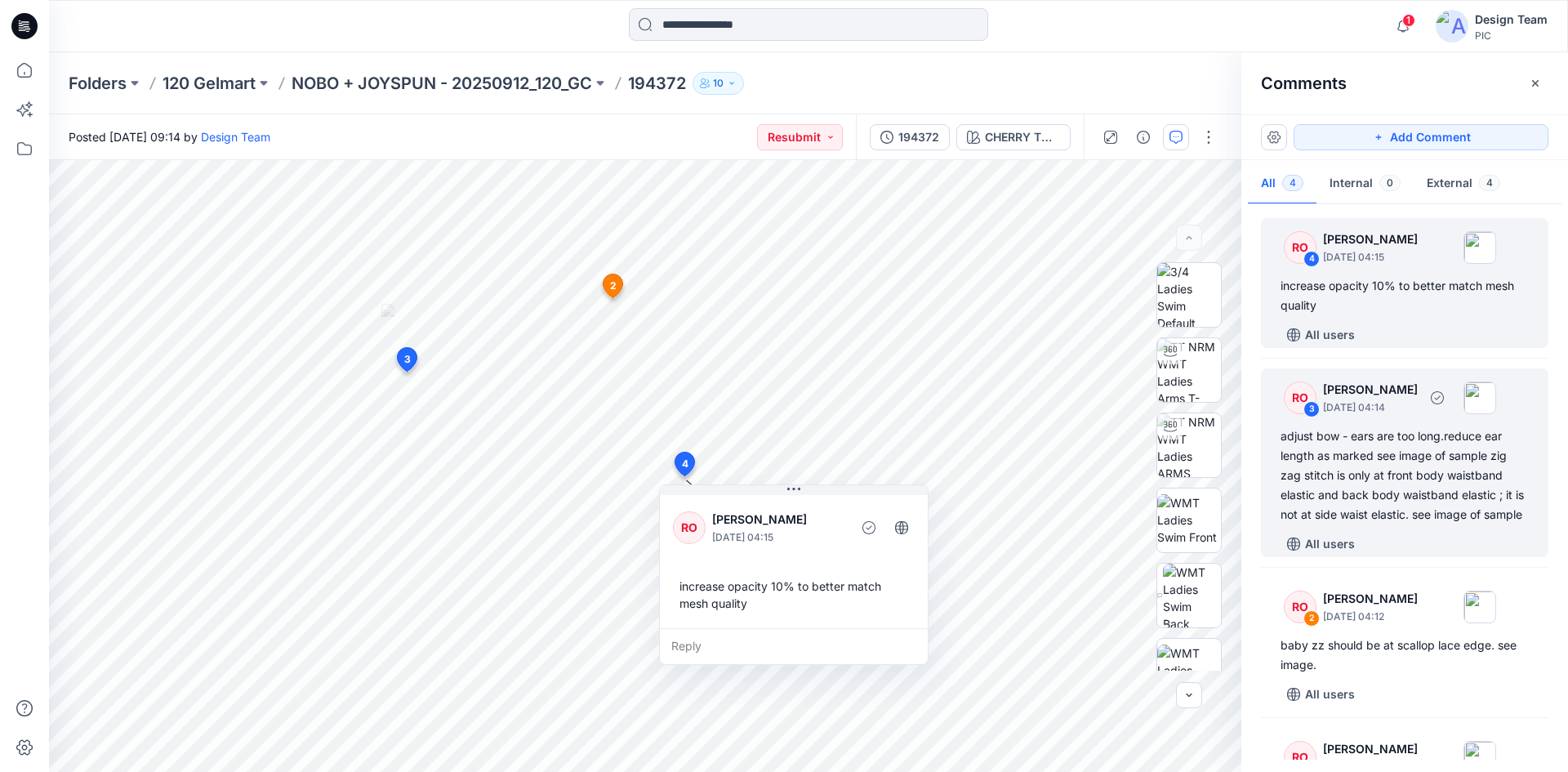
click at [1470, 524] on div "adjust bow - ears are too long.reduce ear length as marked see image of sample …" at bounding box center [1405, 476] width 248 height 98
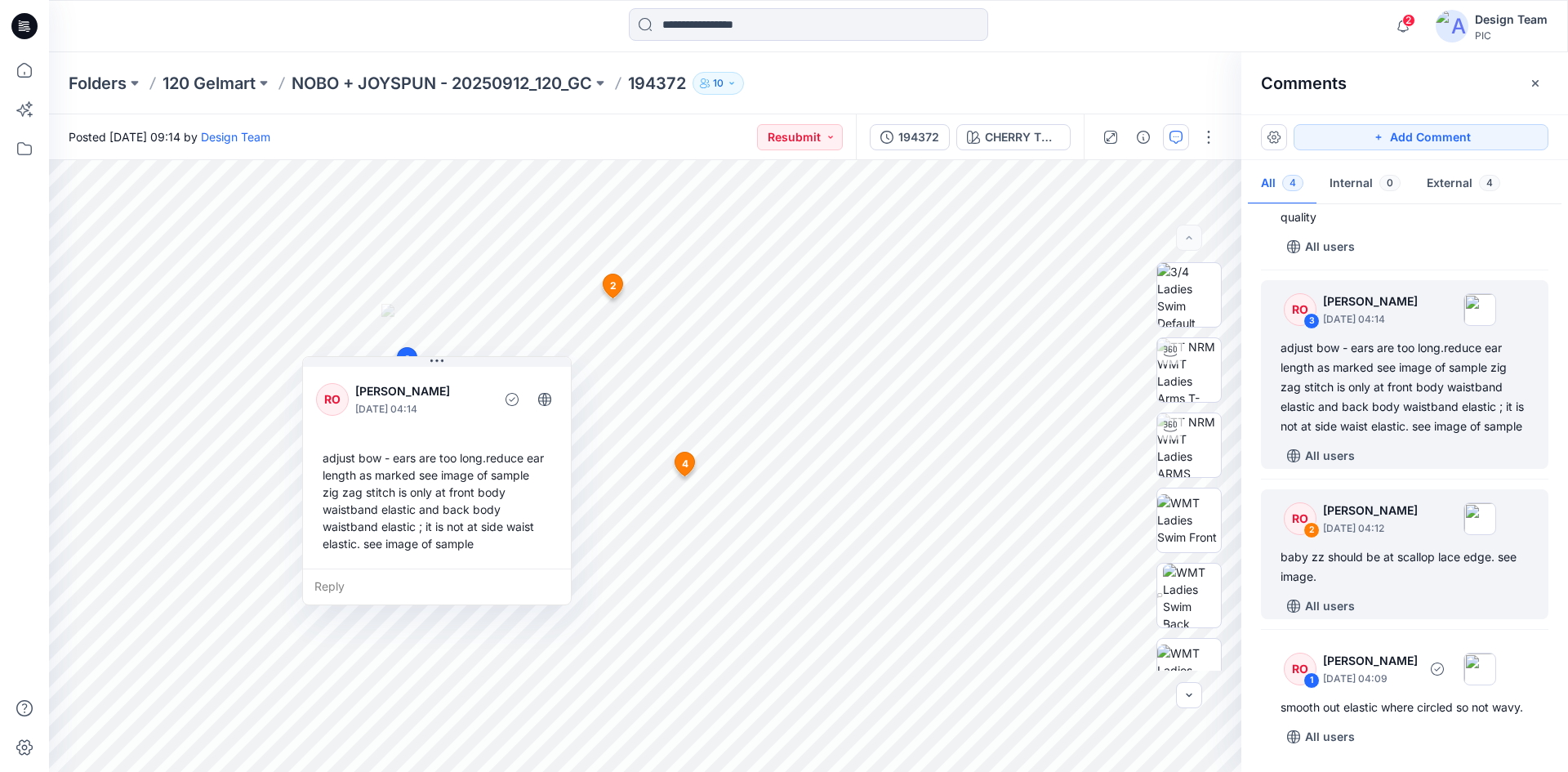
scroll to position [128, 0]
click at [1415, 555] on div "baby zz should be at scallop lace edge. see image." at bounding box center [1405, 567] width 248 height 39
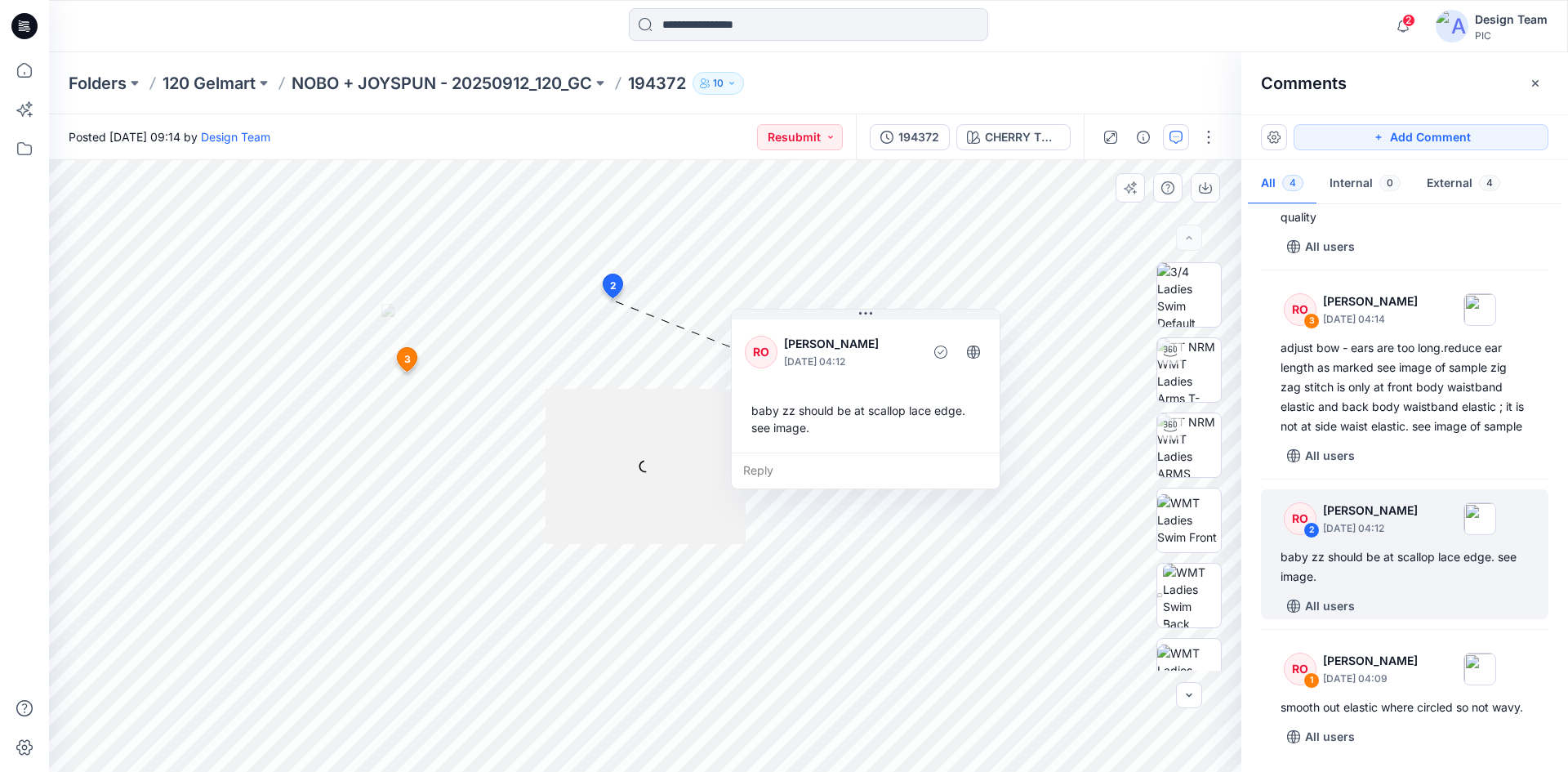
drag, startPoint x: 754, startPoint y: 322, endPoint x: 898, endPoint y: 324, distance: 144.0
click at [898, 324] on div "RO [PERSON_NAME] [DATE] 04:12 baby zz should be at scallop lace edge. see image." at bounding box center [865, 384] width 268 height 136
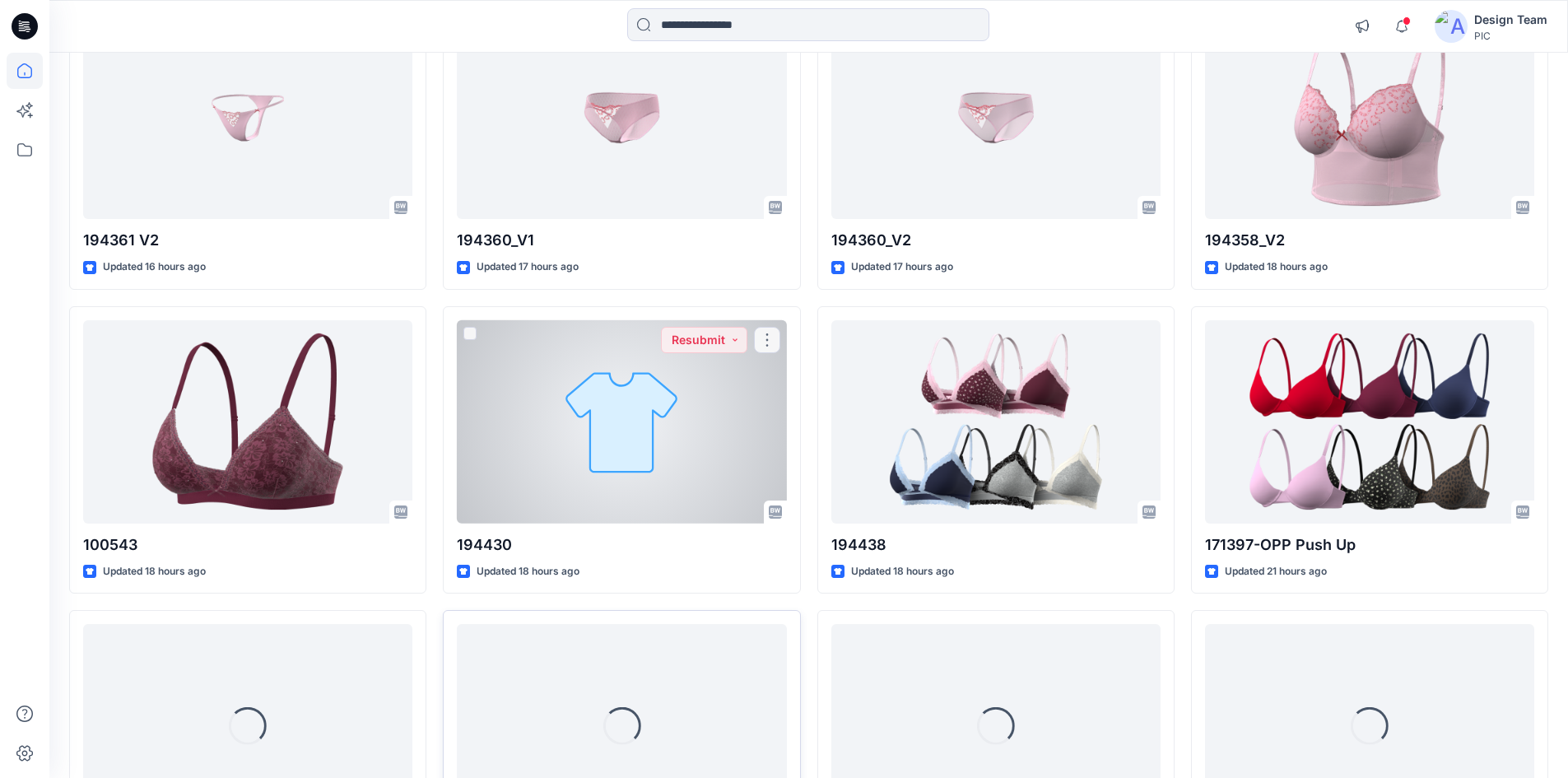
scroll to position [756, 0]
